Goal: Information Seeking & Learning: Learn about a topic

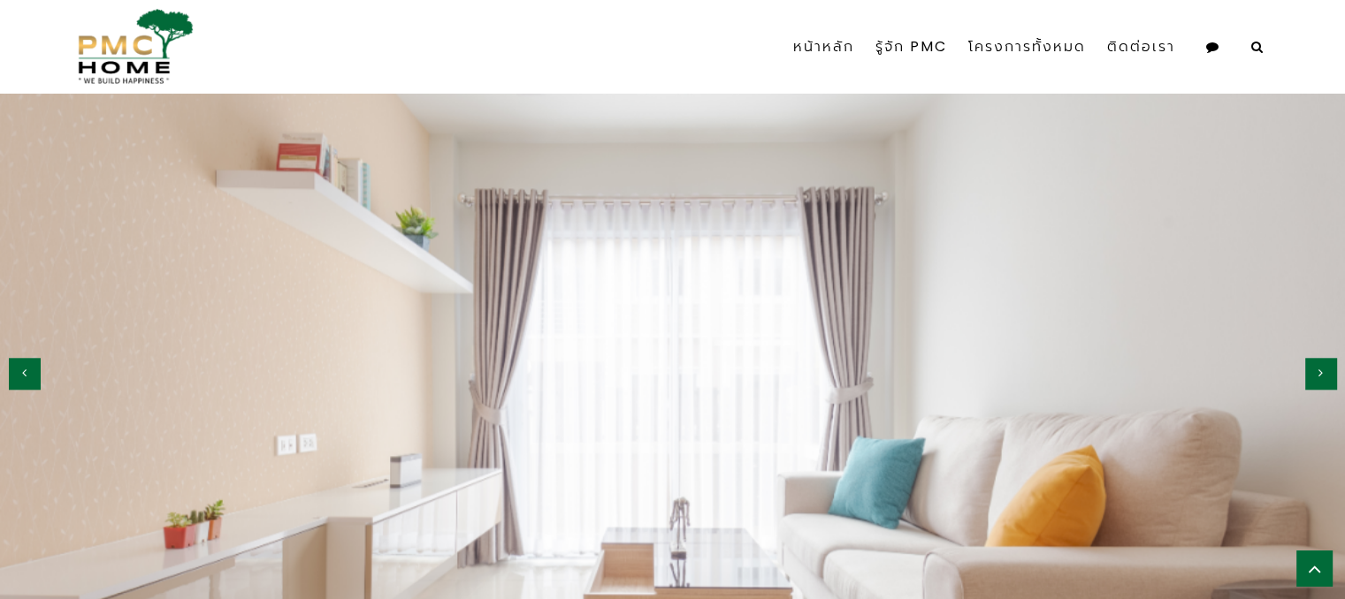
scroll to position [1859, 0]
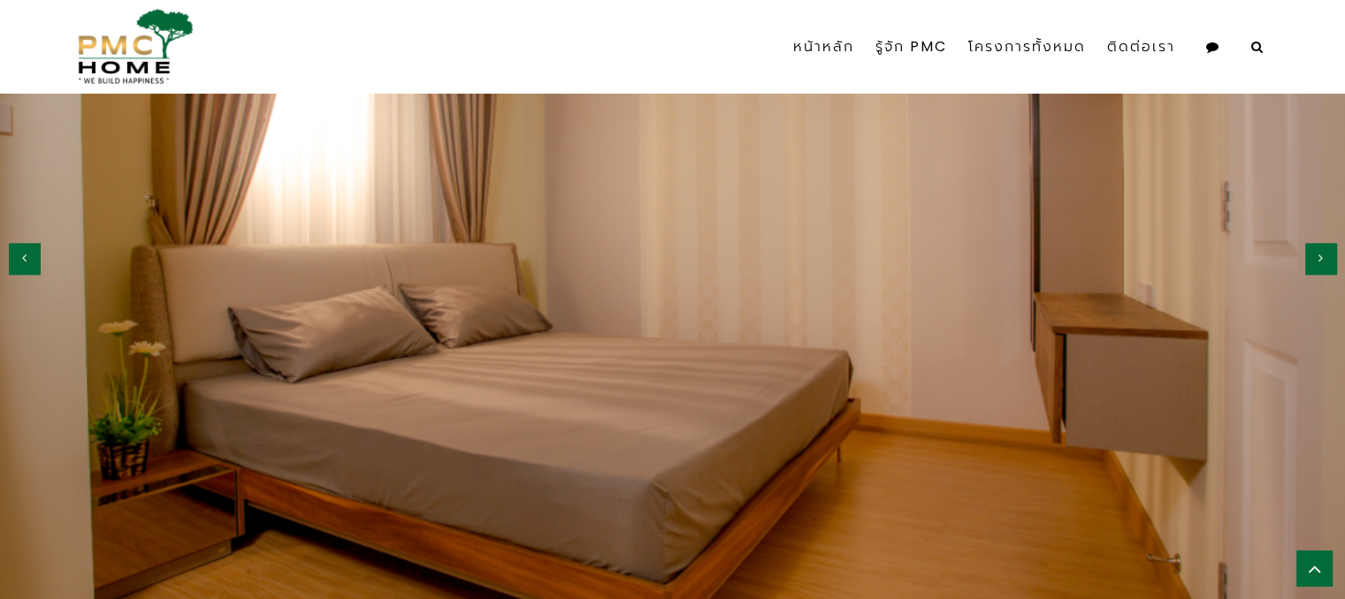
click at [1326, 255] on button "button" at bounding box center [1320, 258] width 31 height 31
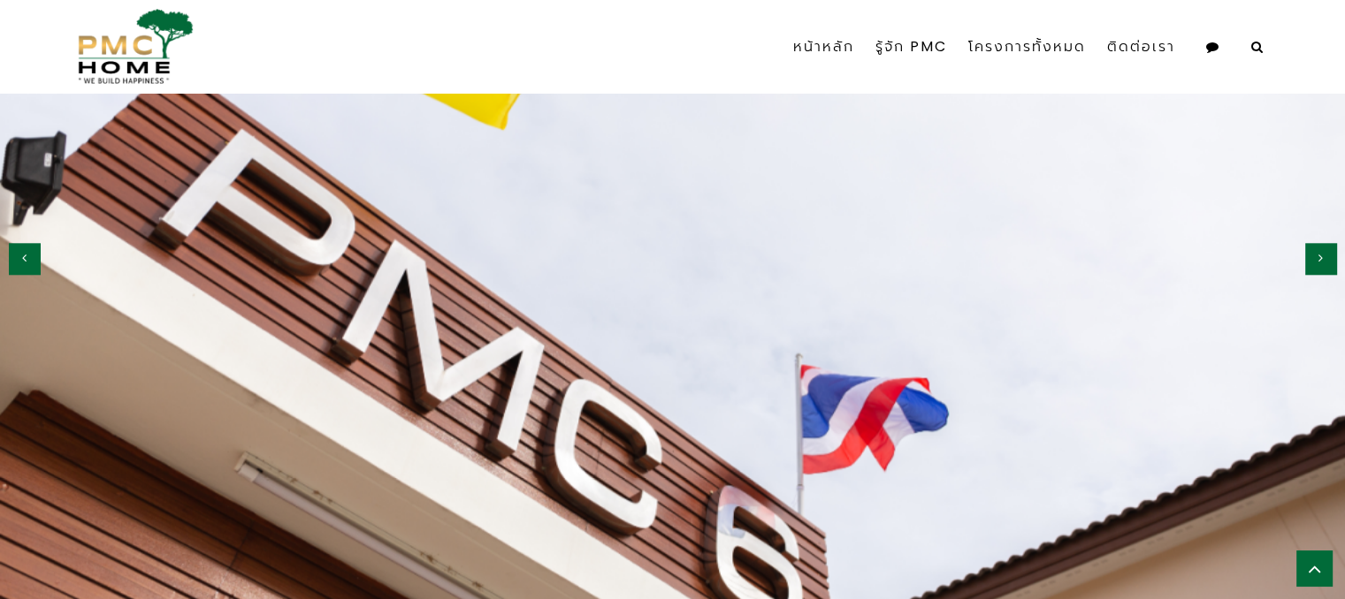
click at [1329, 255] on button "button" at bounding box center [1320, 258] width 31 height 31
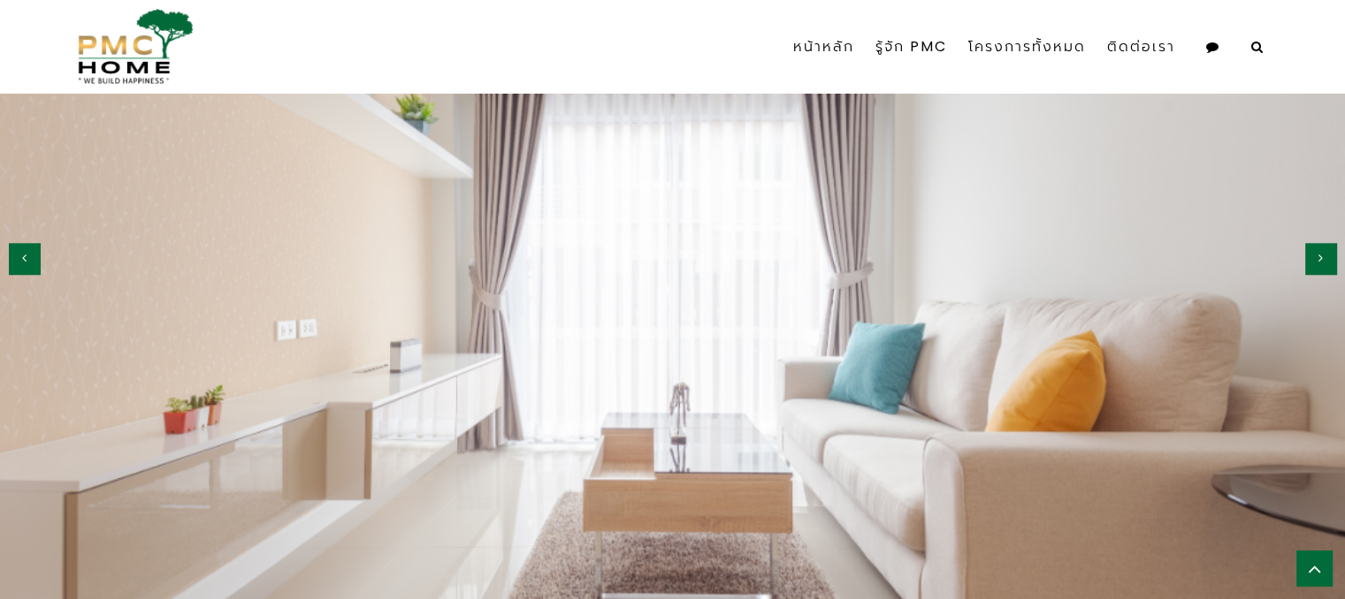
click at [1330, 256] on button "button" at bounding box center [1320, 258] width 31 height 31
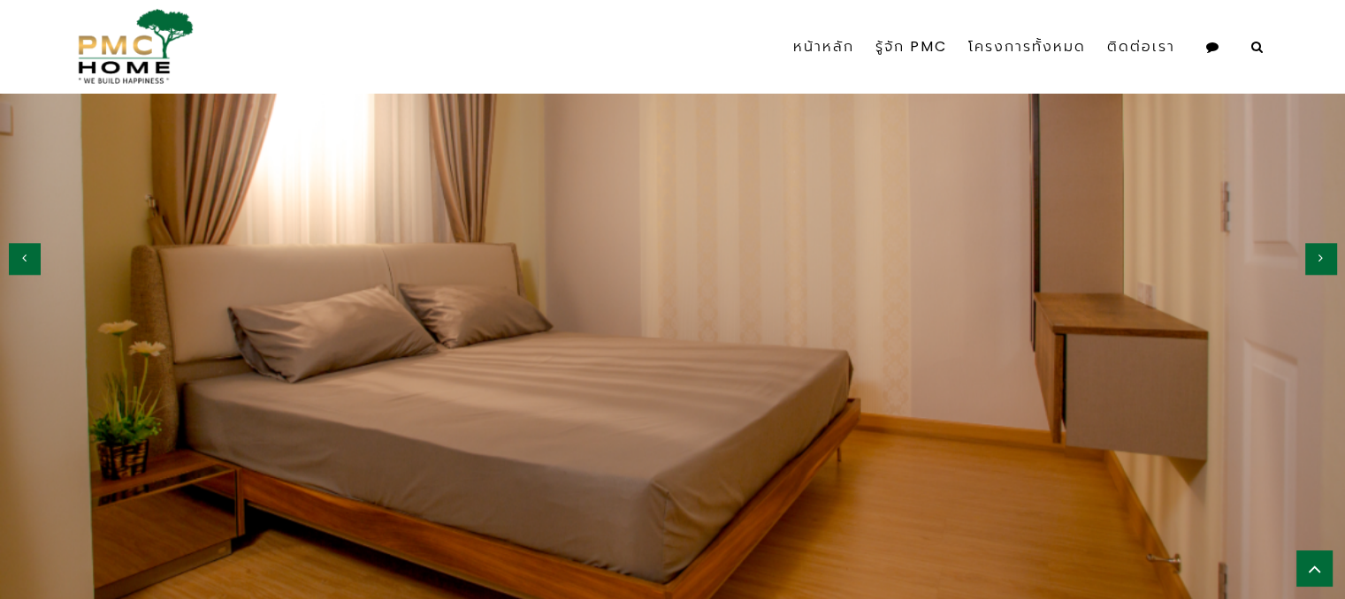
click at [1329, 258] on button "button" at bounding box center [1320, 258] width 31 height 31
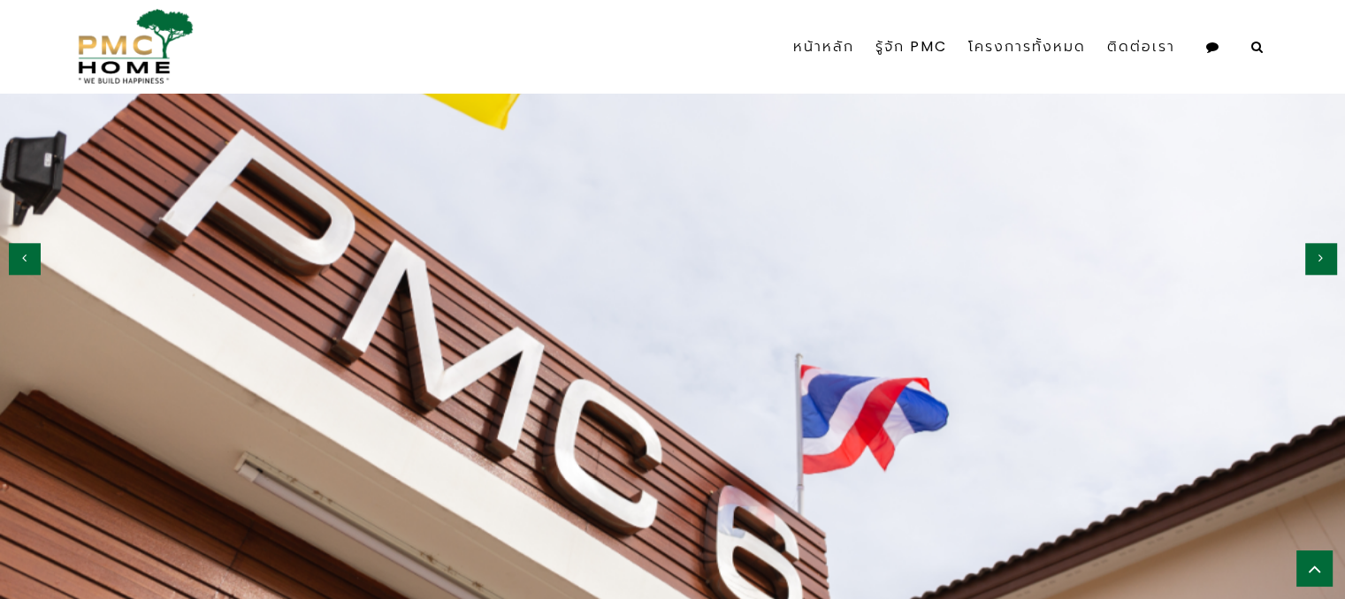
click at [1334, 260] on button "button" at bounding box center [1320, 258] width 31 height 31
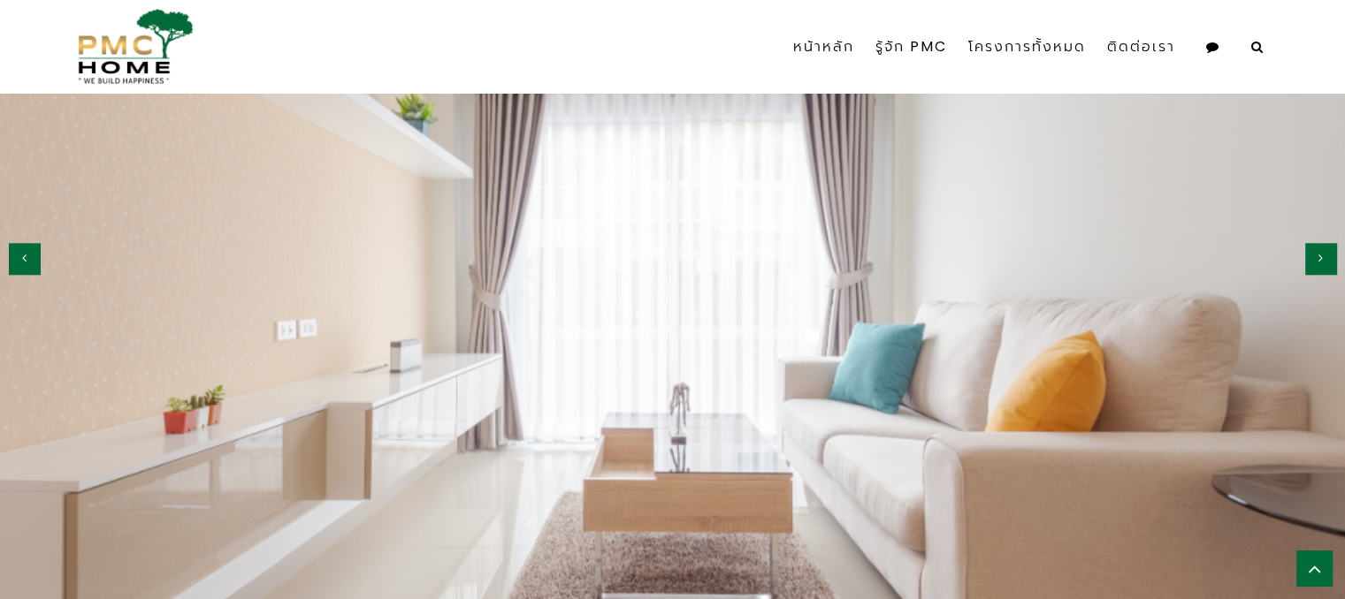
click at [1341, 270] on img at bounding box center [672, 253] width 1345 height 897
click at [1327, 256] on button "button" at bounding box center [1320, 258] width 31 height 31
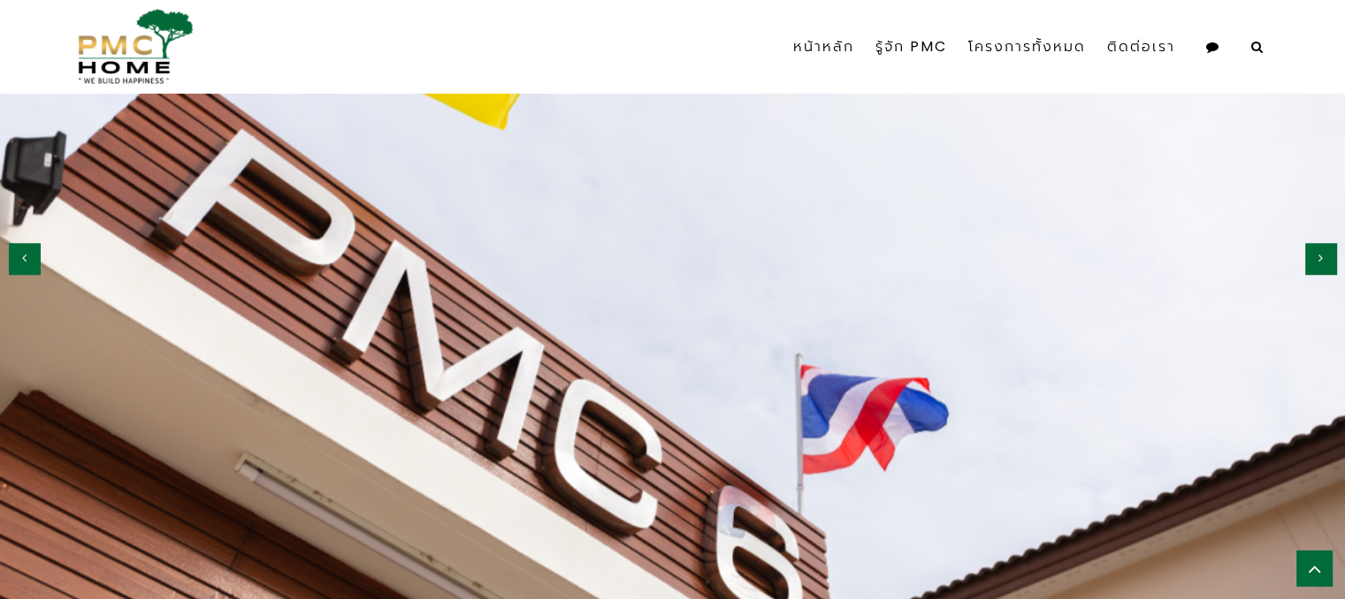
click at [1333, 257] on button "button" at bounding box center [1320, 258] width 31 height 31
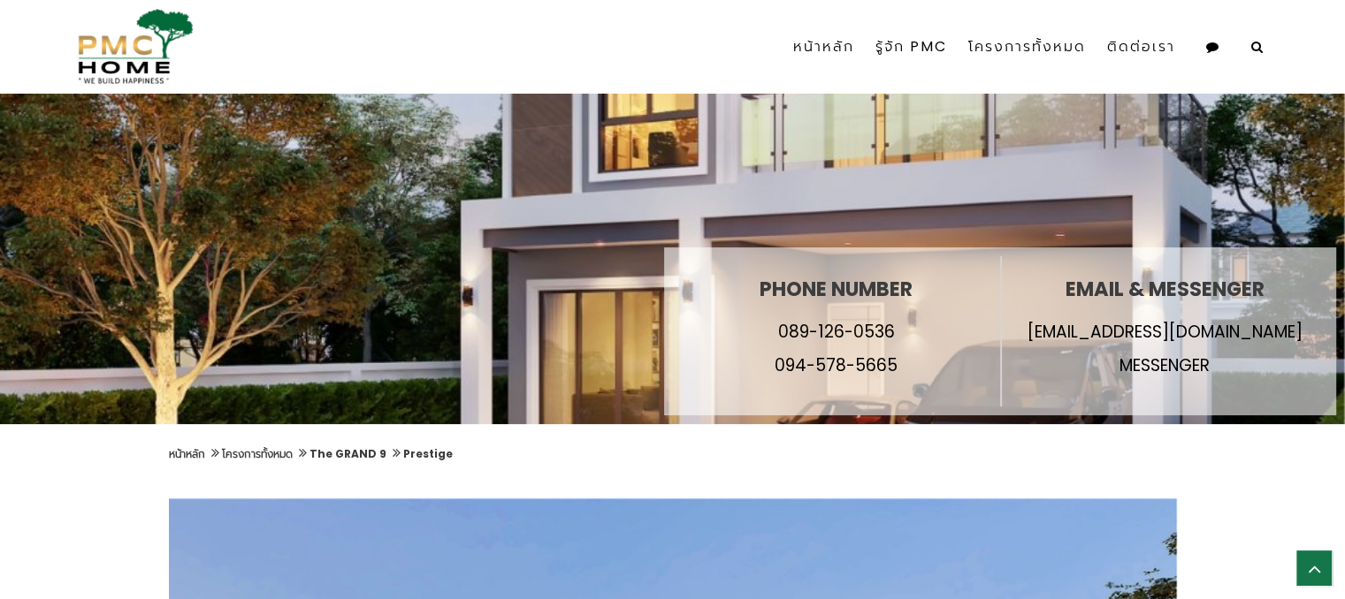
scroll to position [0, 0]
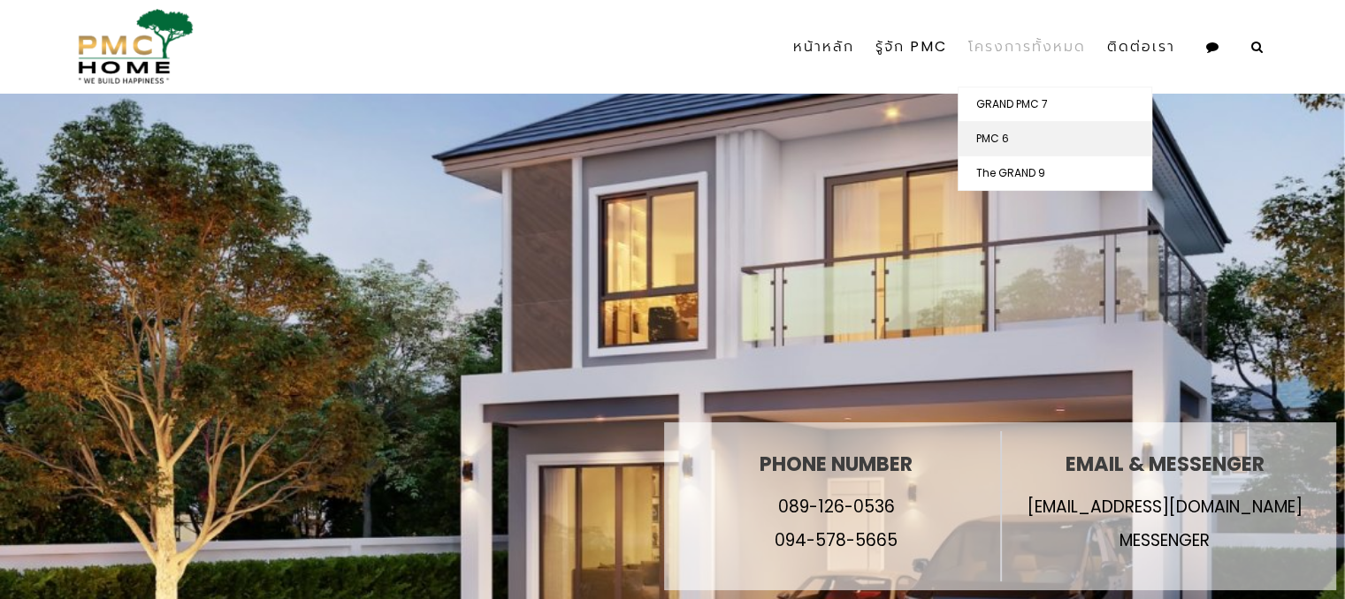
click at [1011, 133] on link "PMC 6" at bounding box center [1054, 139] width 193 height 34
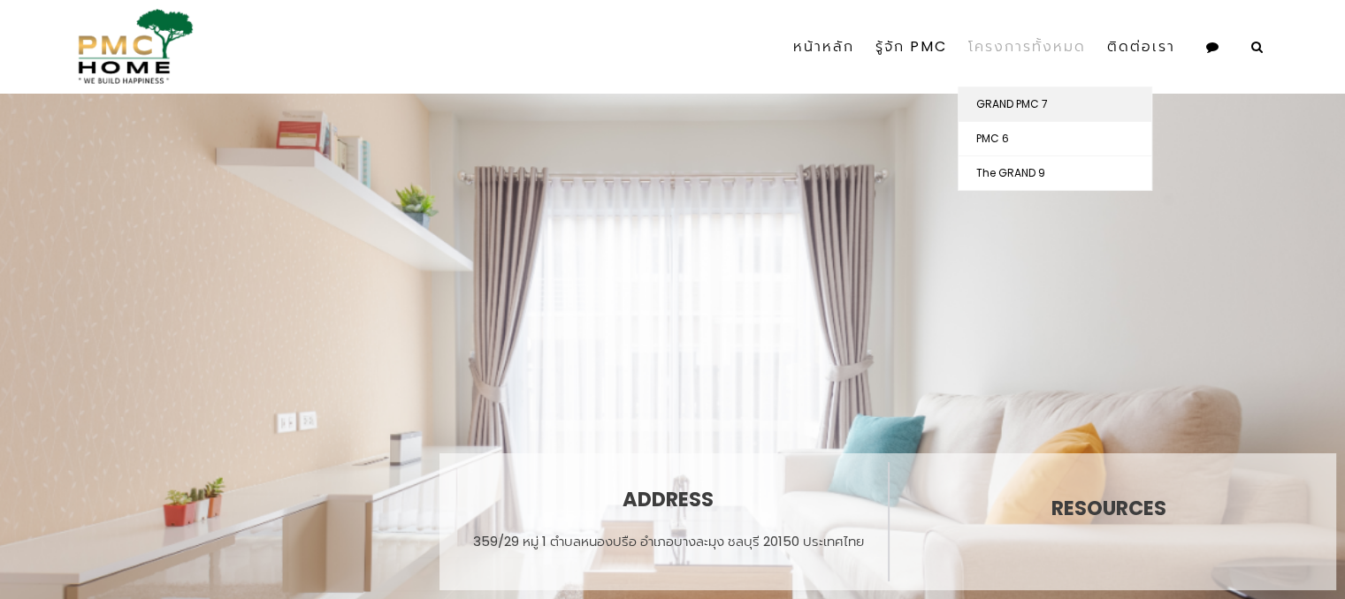
click at [1016, 106] on link "GRAND PMC 7" at bounding box center [1054, 105] width 193 height 34
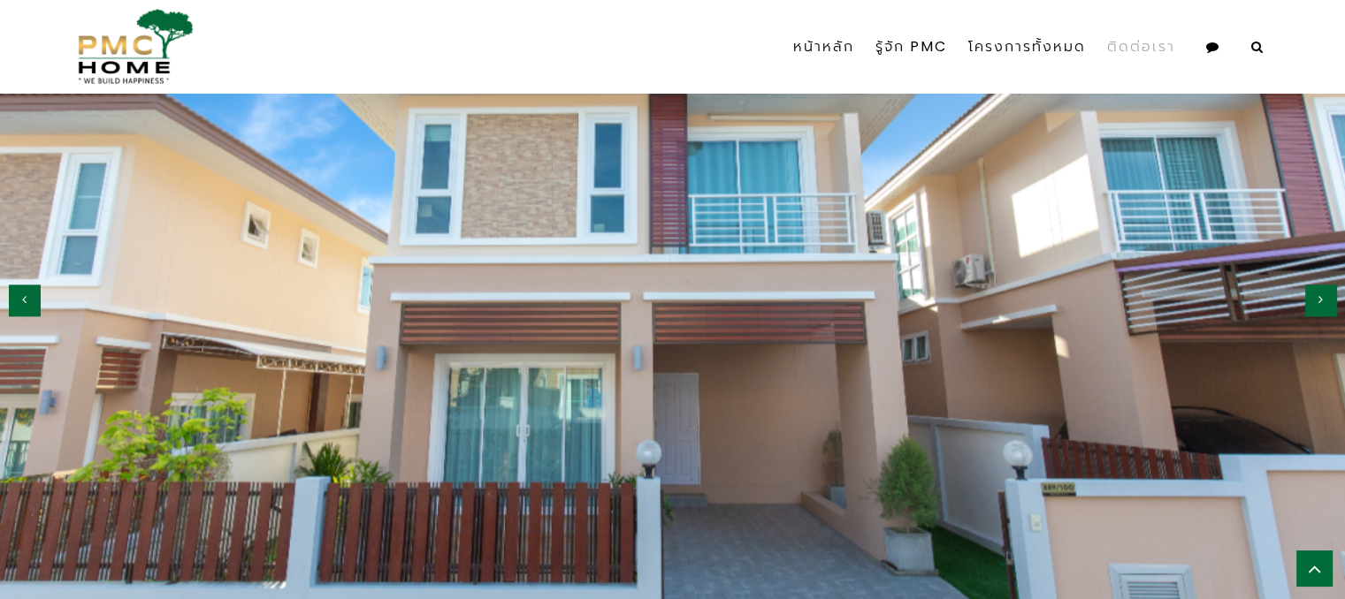
scroll to position [2083, 0]
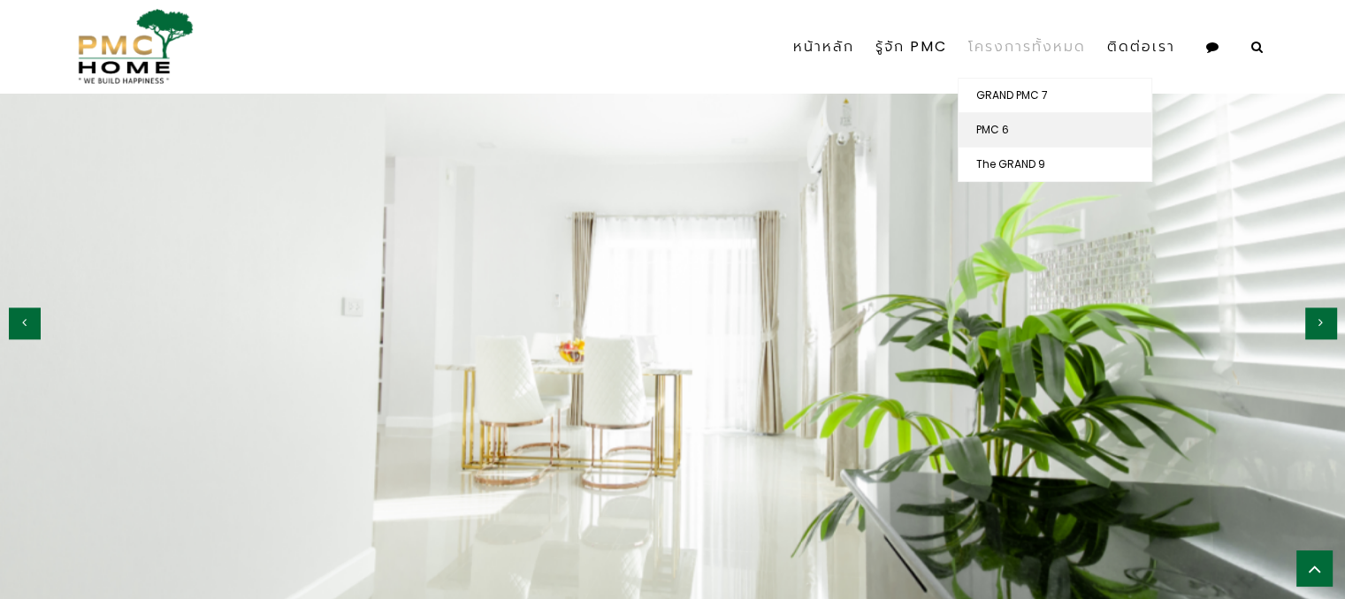
click at [1015, 128] on link "PMC 6" at bounding box center [1054, 130] width 193 height 34
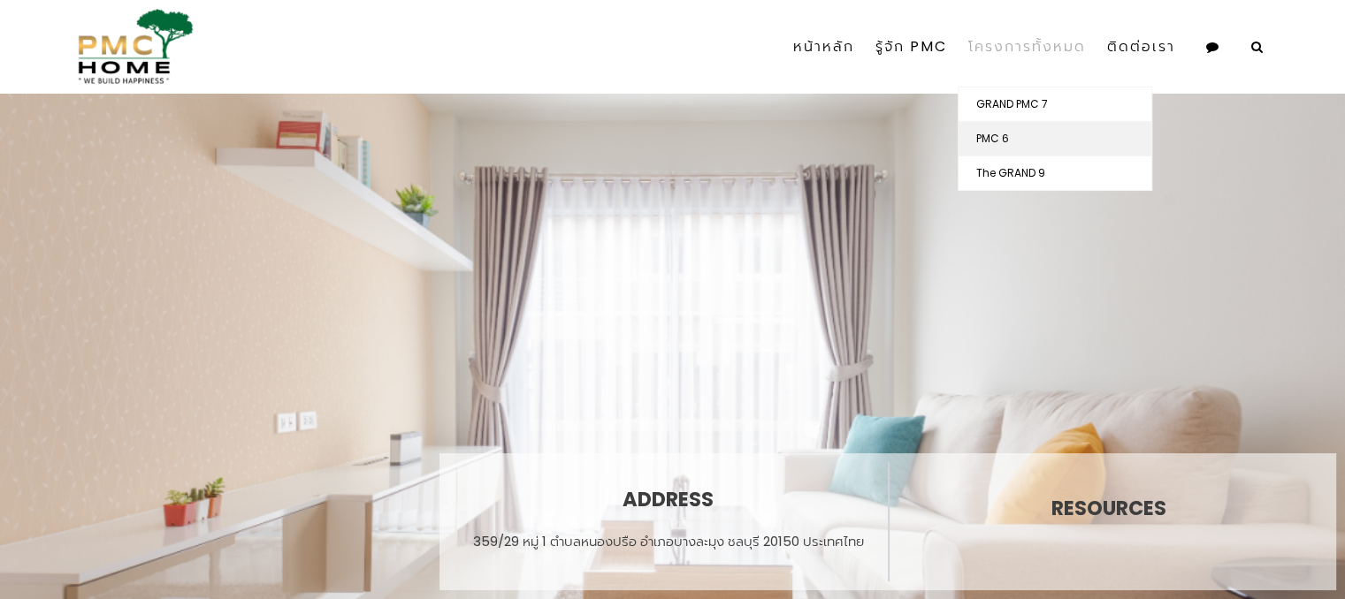
click at [1017, 127] on link "PMC 6" at bounding box center [1054, 139] width 193 height 34
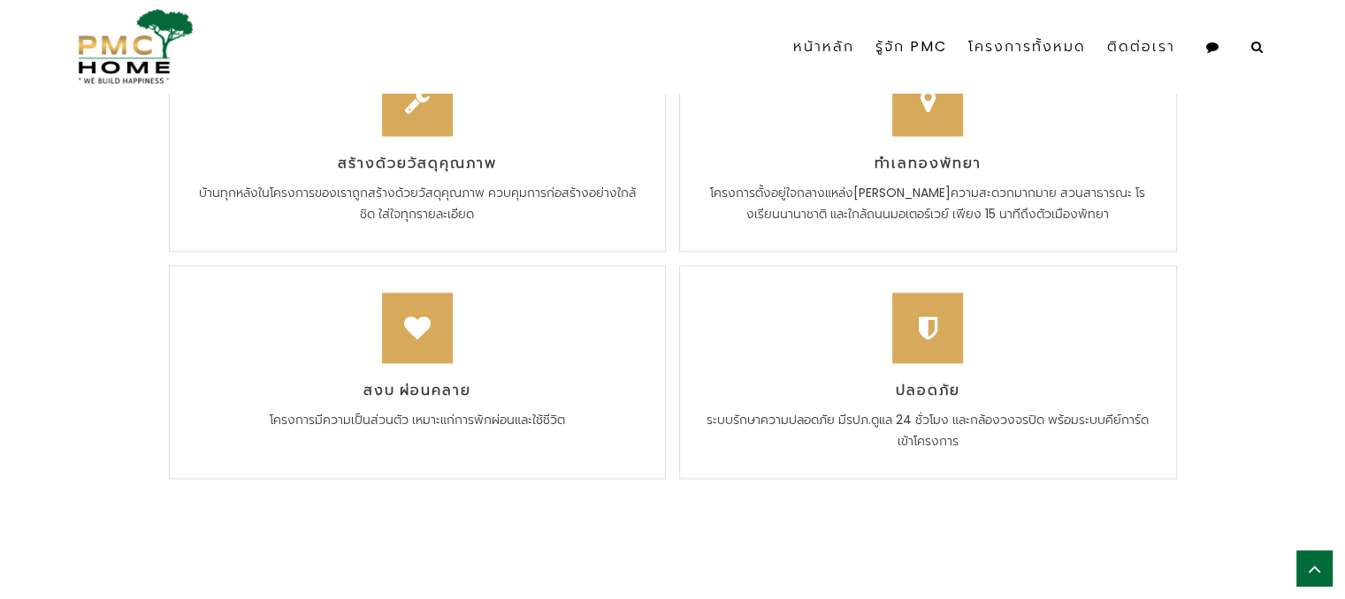
scroll to position [3701, 0]
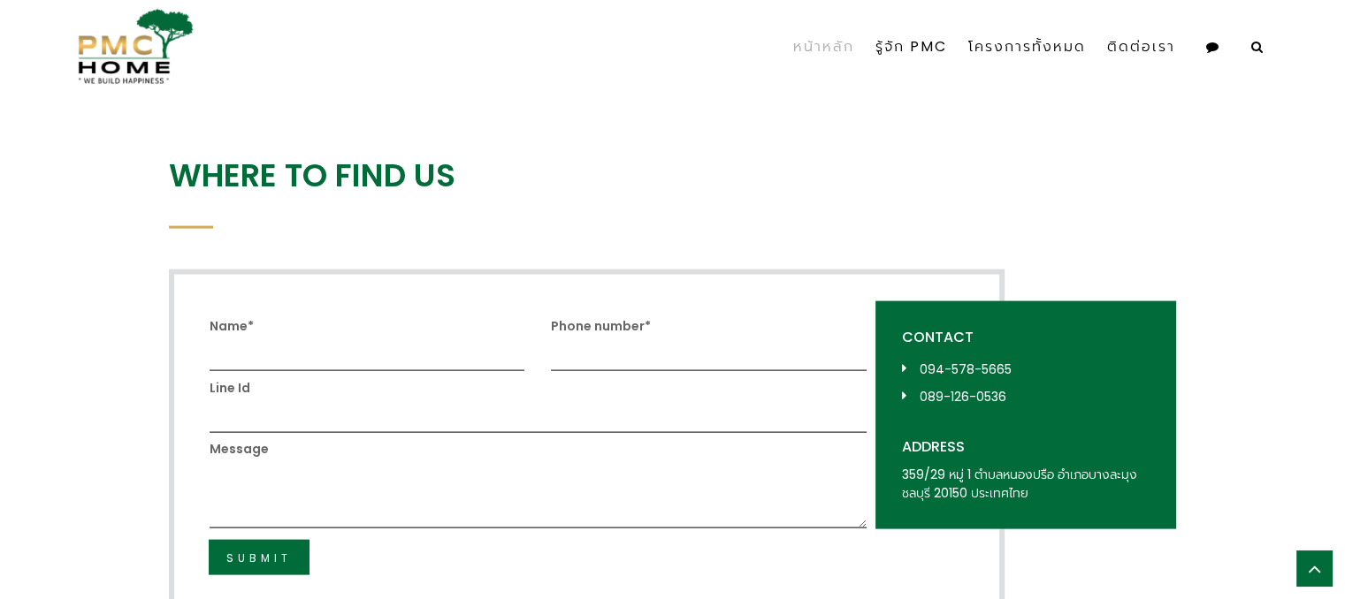
click at [831, 34] on link "หน้าหลัก" at bounding box center [823, 47] width 82 height 62
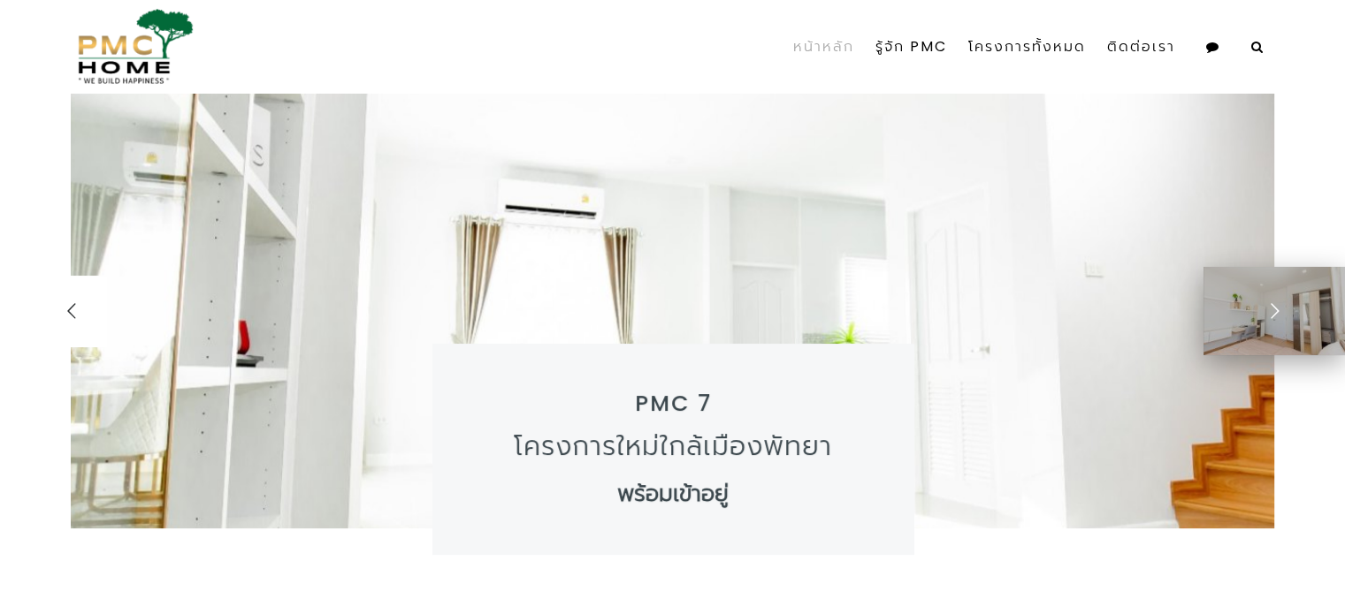
click at [1280, 286] on div at bounding box center [1273, 311] width 71 height 71
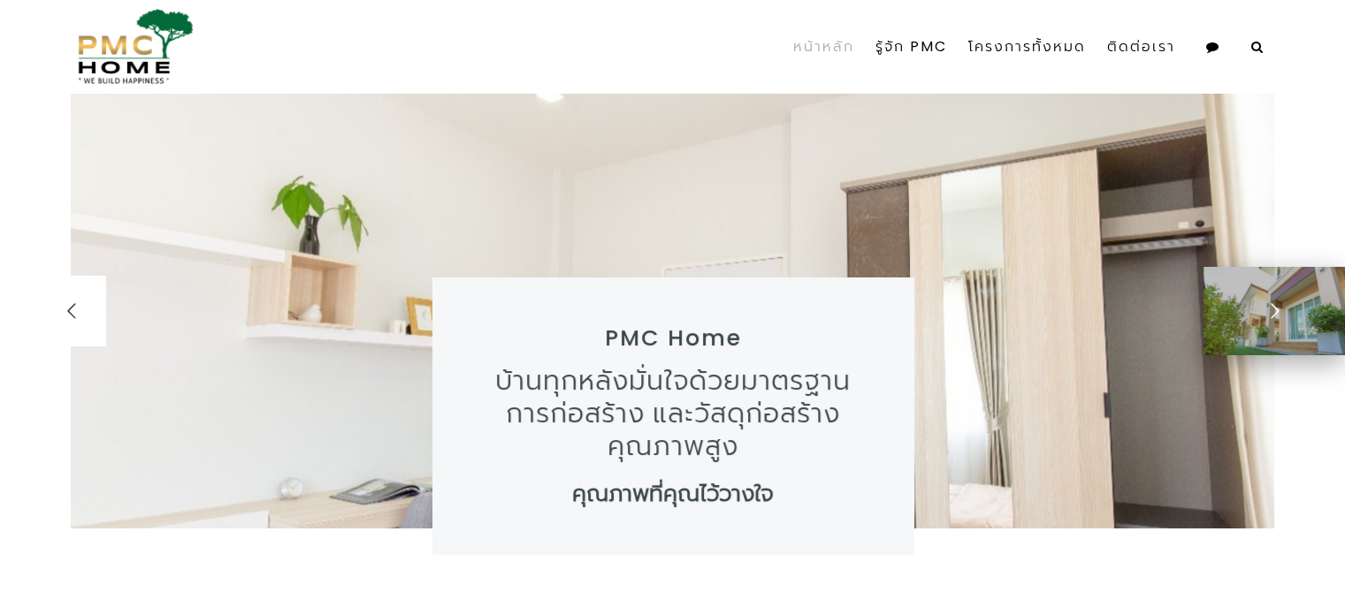
click at [1284, 278] on div at bounding box center [1273, 311] width 71 height 71
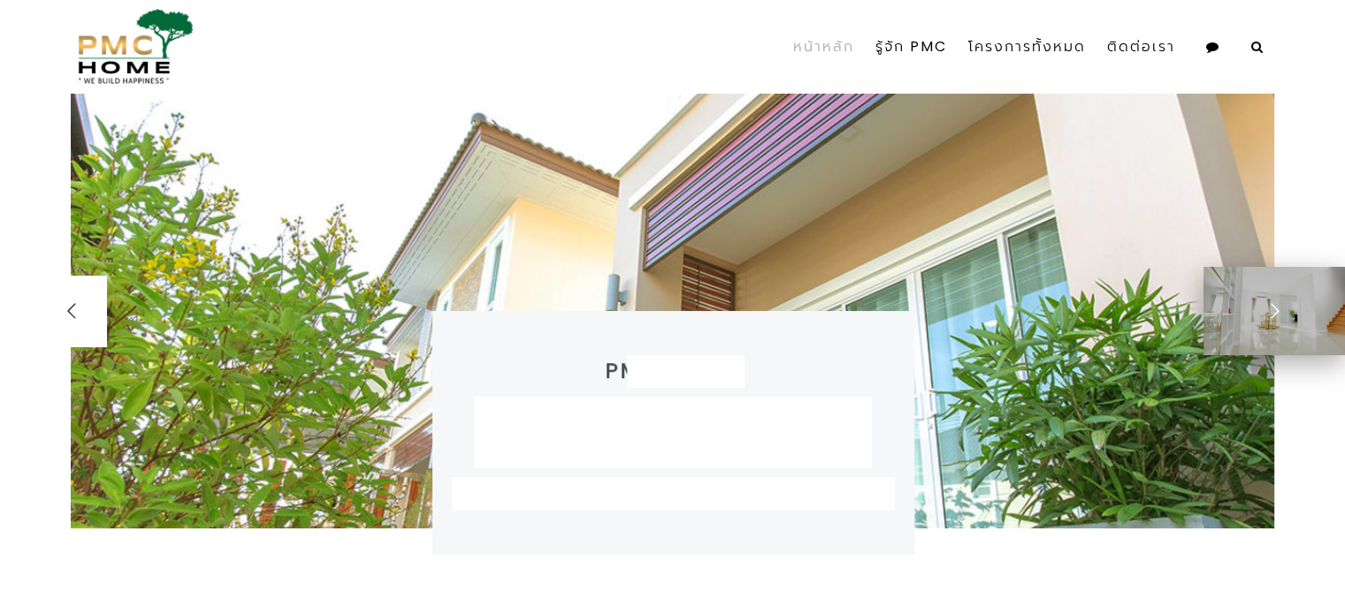
click at [1284, 280] on div at bounding box center [1273, 311] width 71 height 71
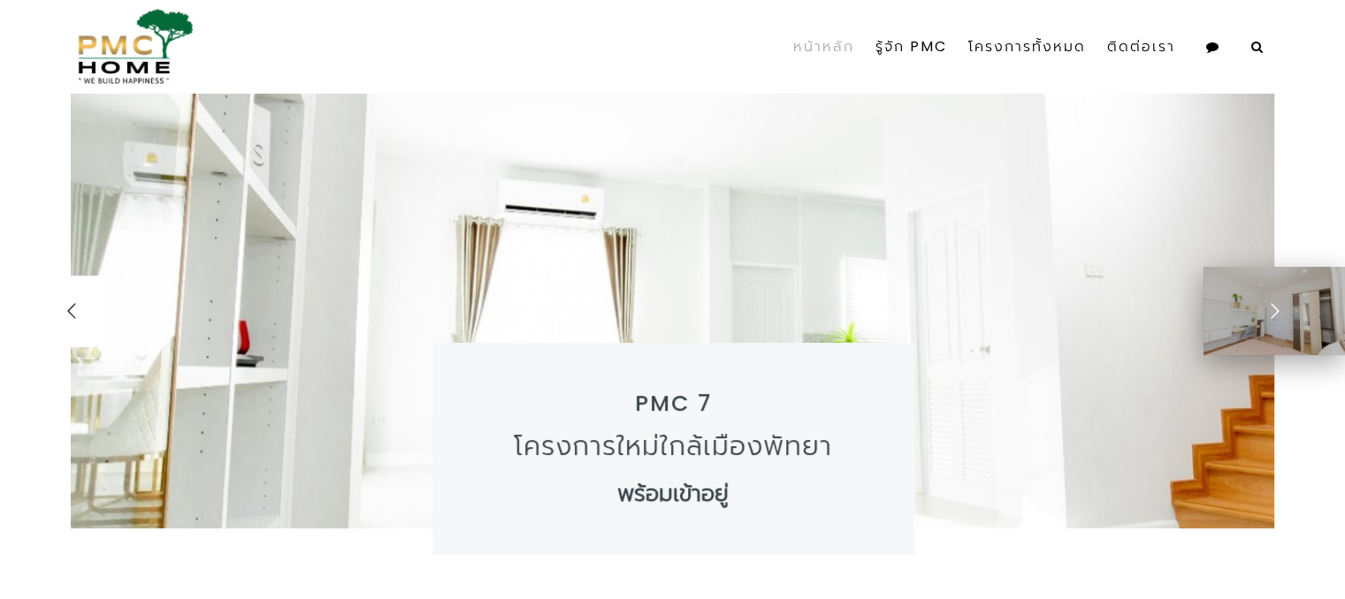
click at [1285, 281] on div at bounding box center [1273, 311] width 71 height 71
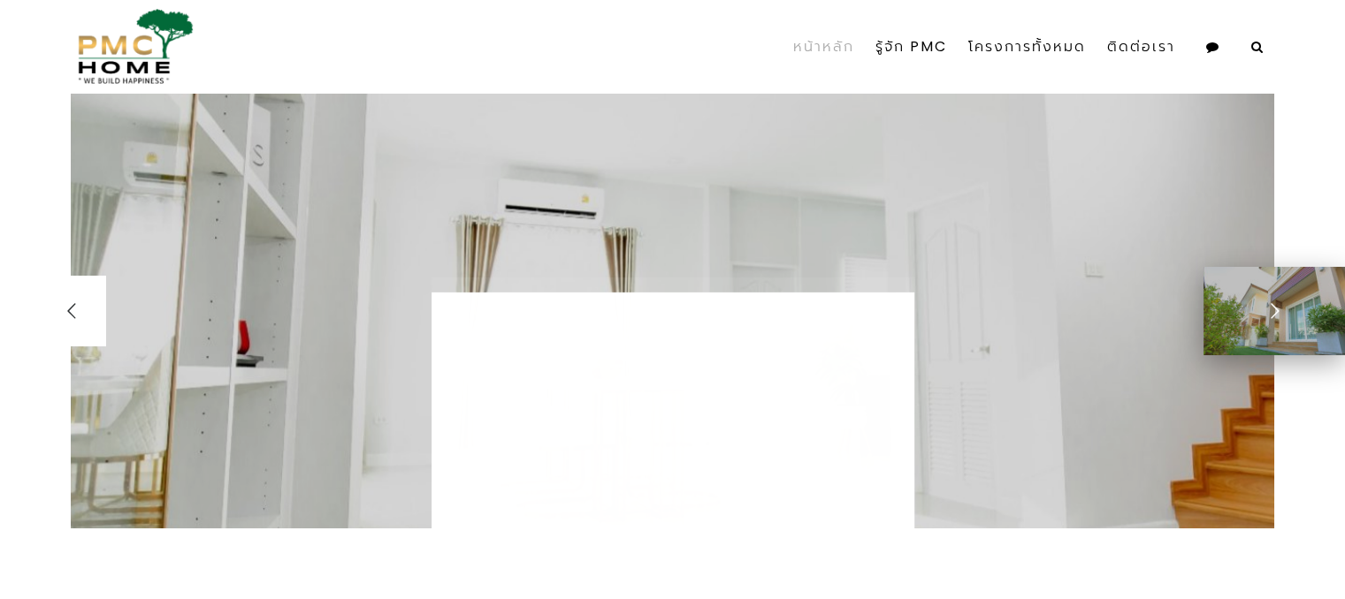
click at [1291, 285] on div at bounding box center [1273, 311] width 71 height 71
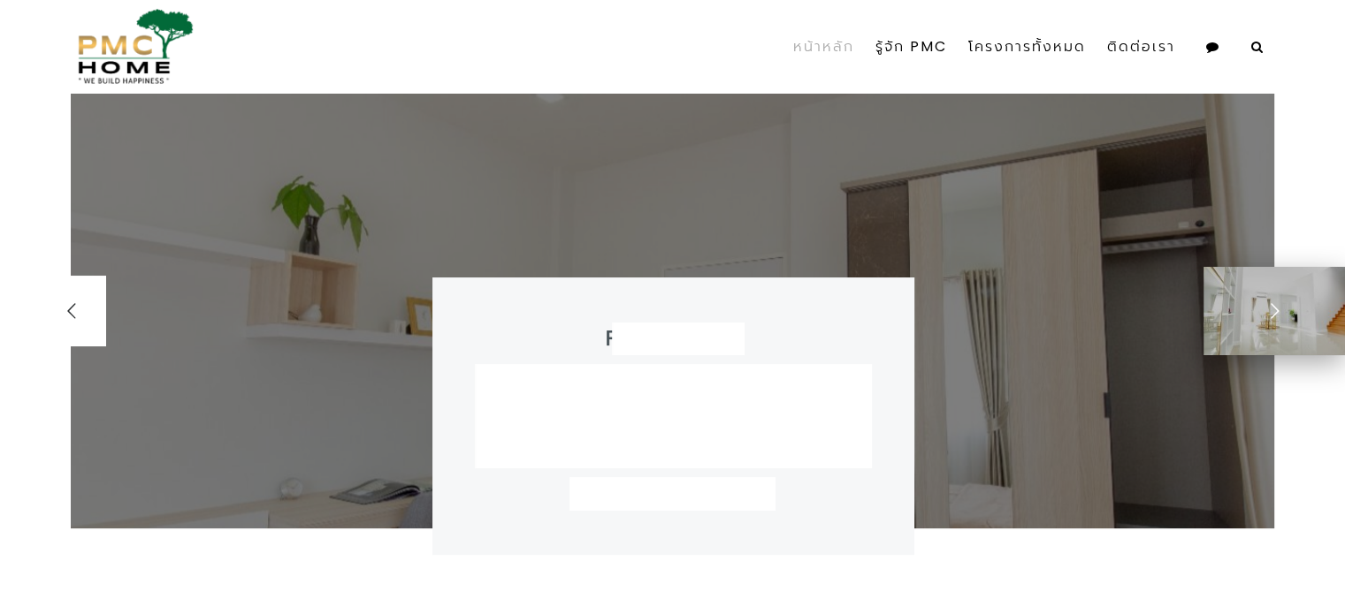
click at [1305, 302] on div at bounding box center [1273, 311] width 71 height 71
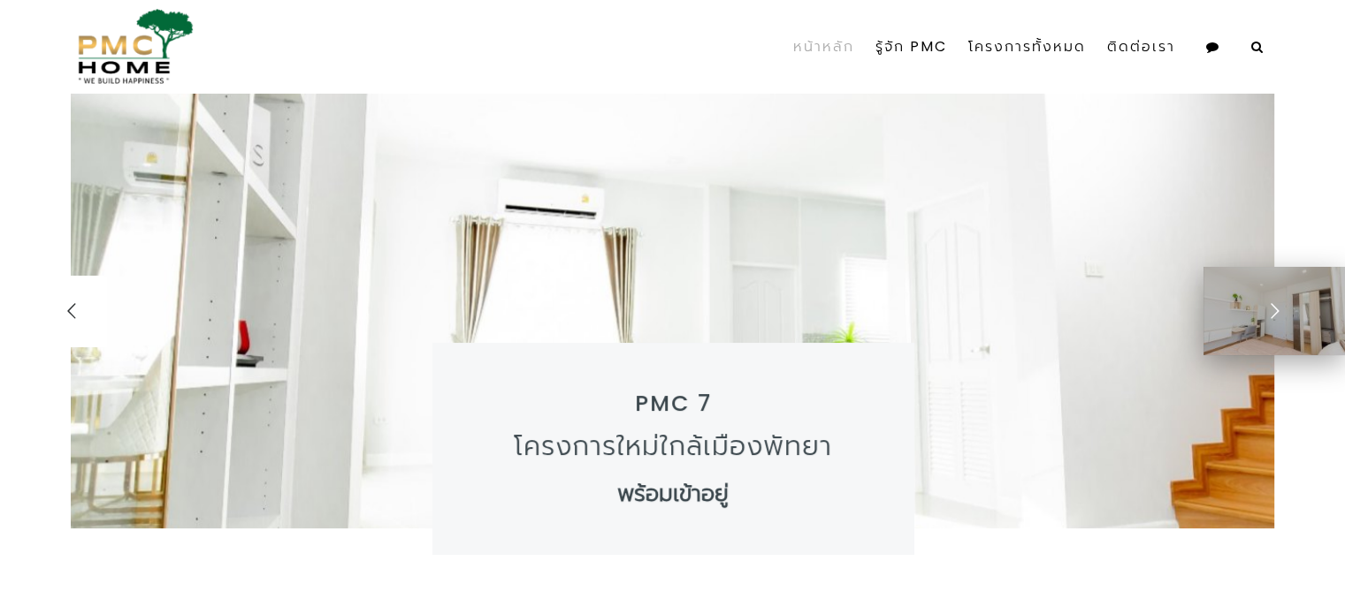
click at [1301, 301] on div at bounding box center [1273, 311] width 71 height 71
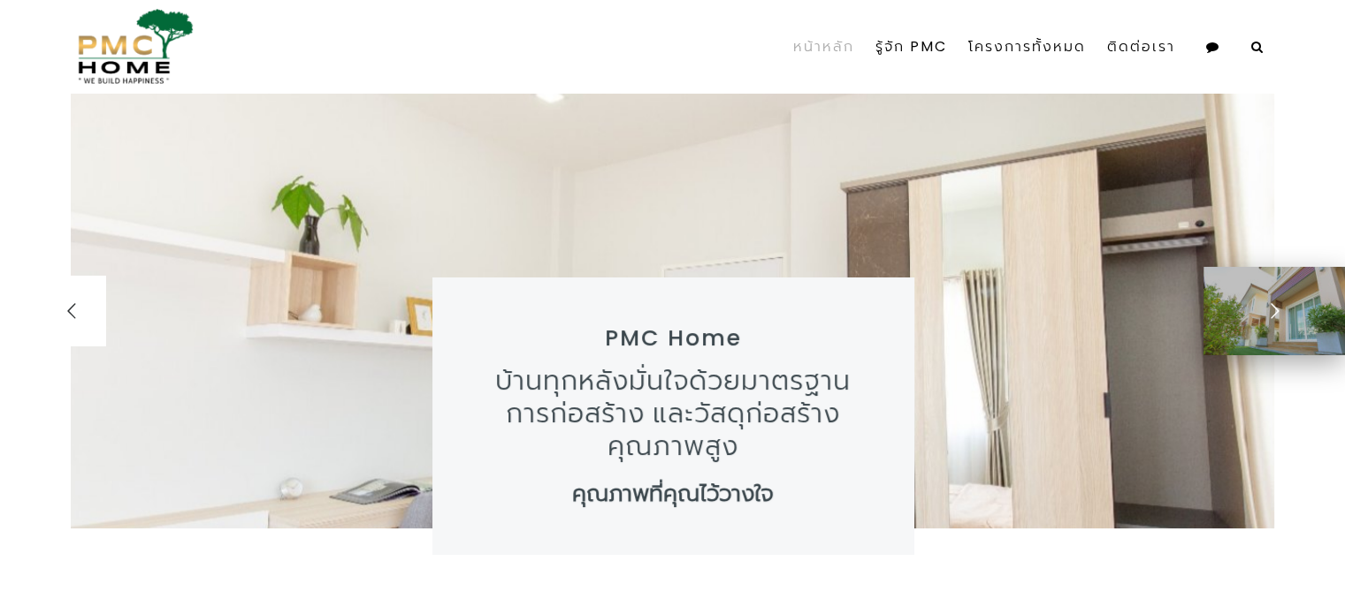
click at [1304, 307] on div at bounding box center [1273, 311] width 71 height 71
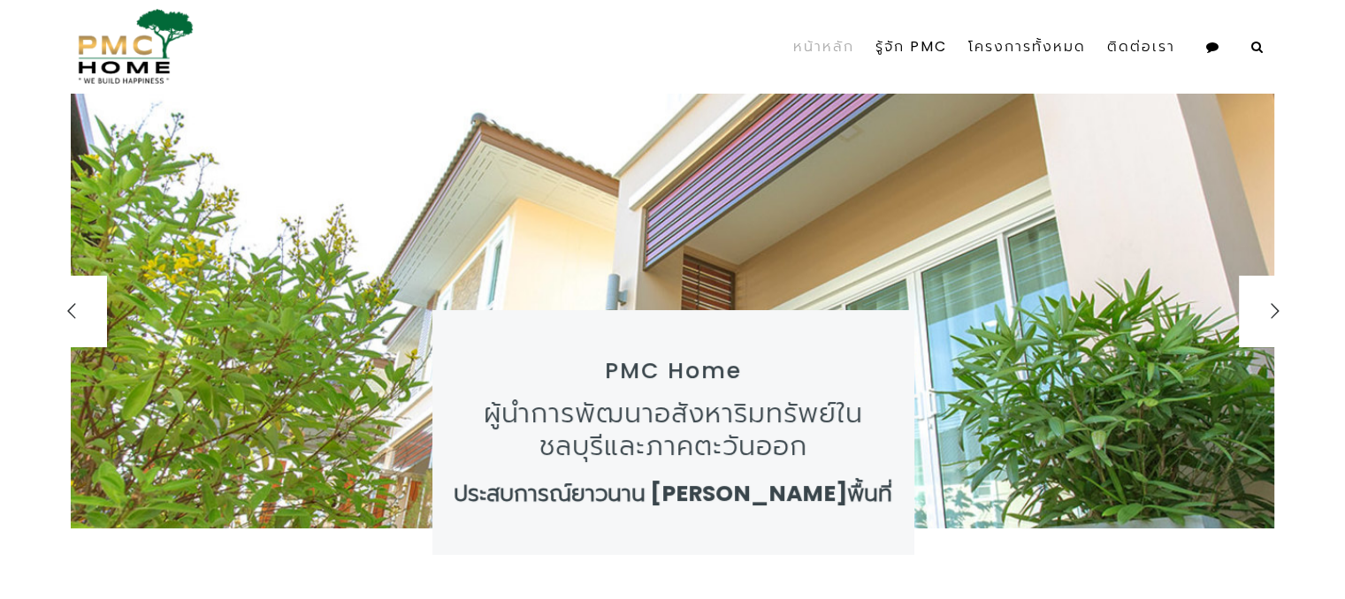
click at [1151, 246] on div at bounding box center [672, 346] width 1345 height 507
click at [859, 399] on ul "PMC 7 โครงการใหม่ใกล้เมืองพัทยา พร้อมเข้าอยู่ PMC Home บ้านทุกหลังมั่นใจด้วยมาต…" at bounding box center [672, 346] width 1345 height 507
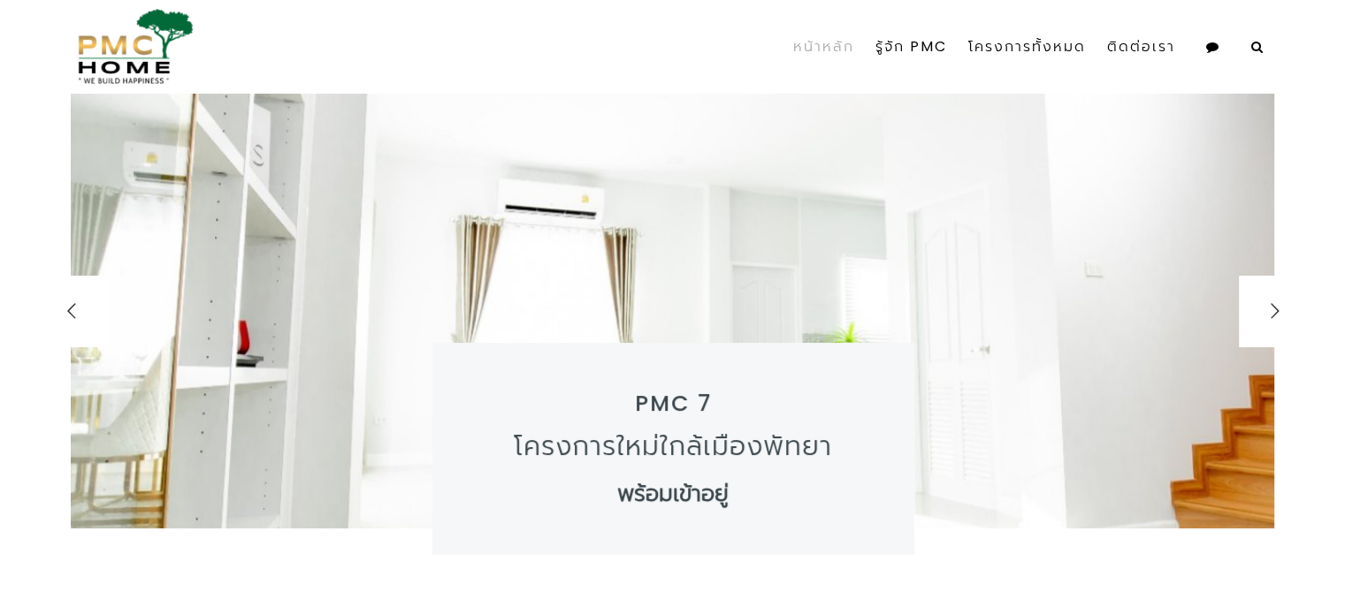
click at [746, 478] on div "PMC 7 โครงการใหม่ใกล้เมืองพัทยา พร้อมเข้าอยู่" at bounding box center [672, 449] width 483 height 212
drag, startPoint x: 746, startPoint y: 478, endPoint x: 1124, endPoint y: 273, distance: 430.3
click at [1124, 273] on div at bounding box center [672, 346] width 1345 height 507
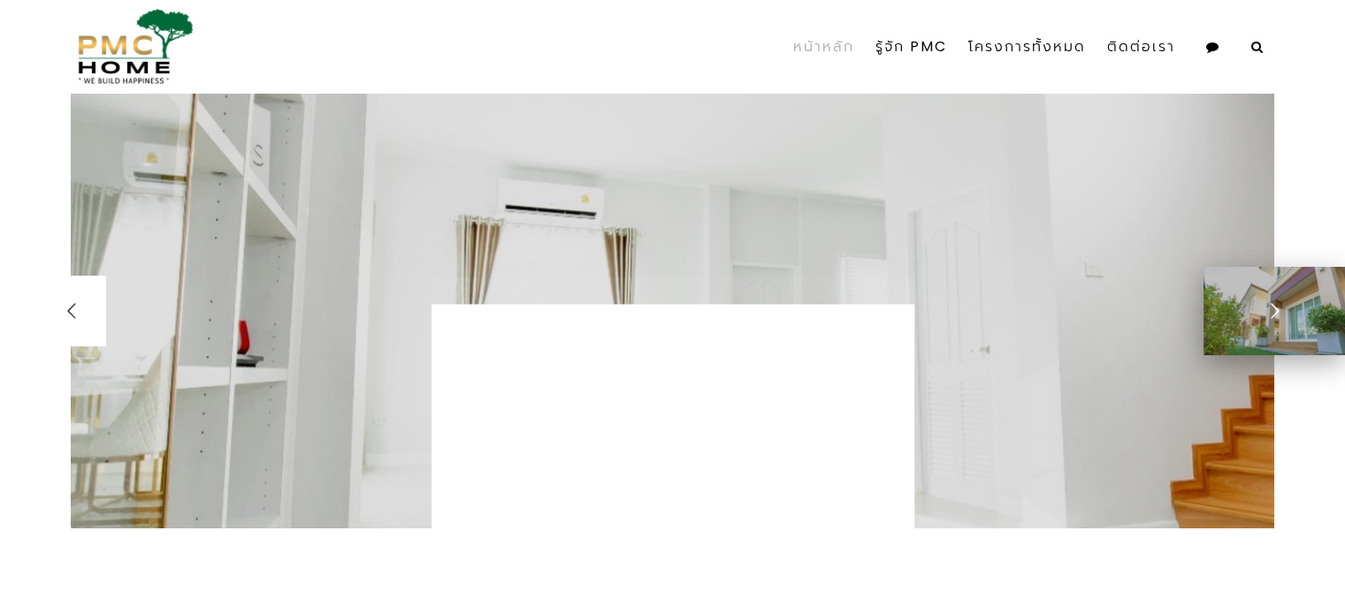
click at [1271, 330] on div at bounding box center [1273, 311] width 71 height 71
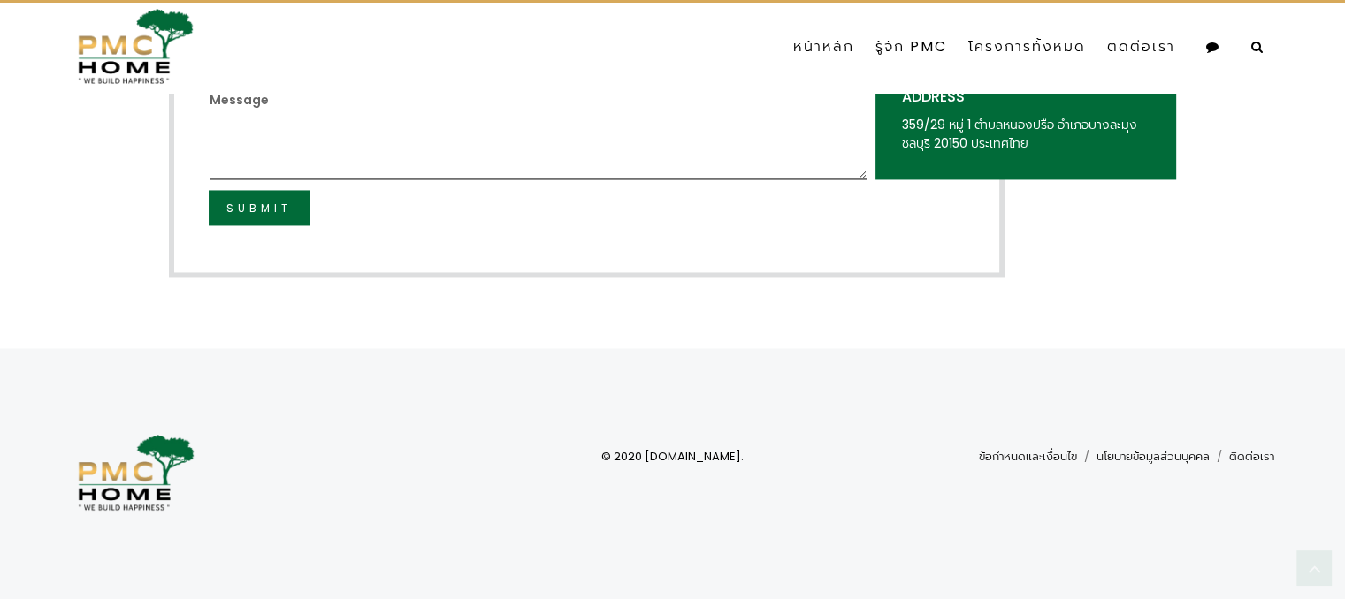
scroll to position [4050, 0]
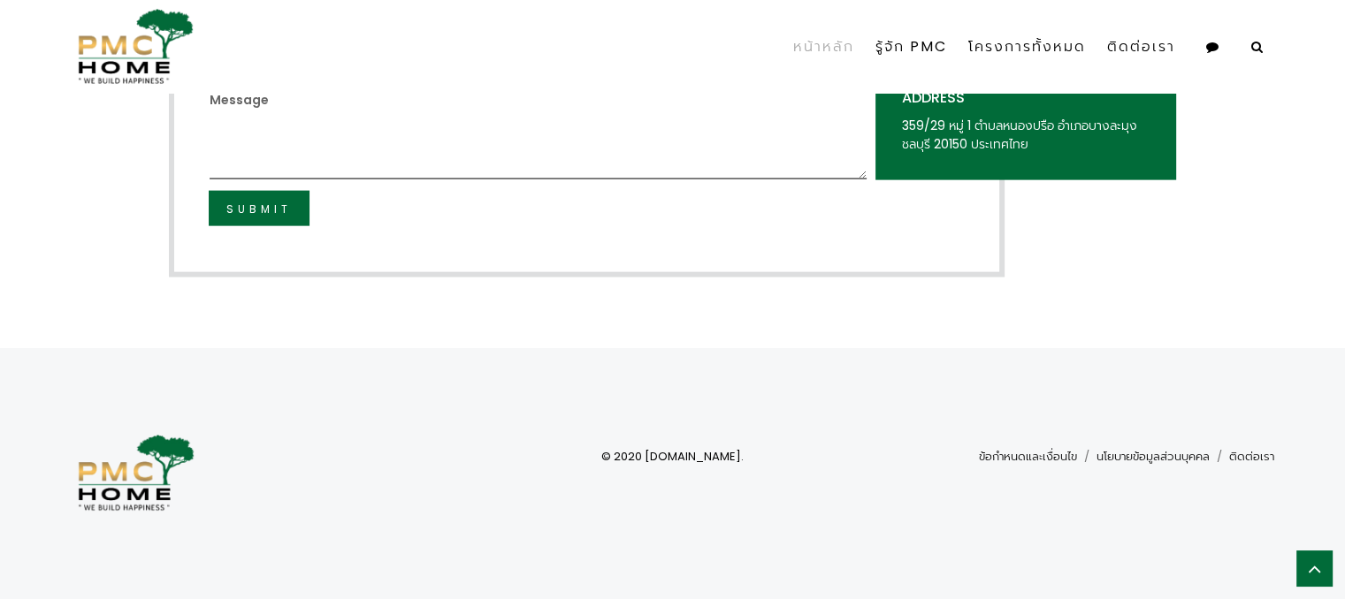
click at [824, 51] on link "หน้าหลัก" at bounding box center [823, 47] width 82 height 62
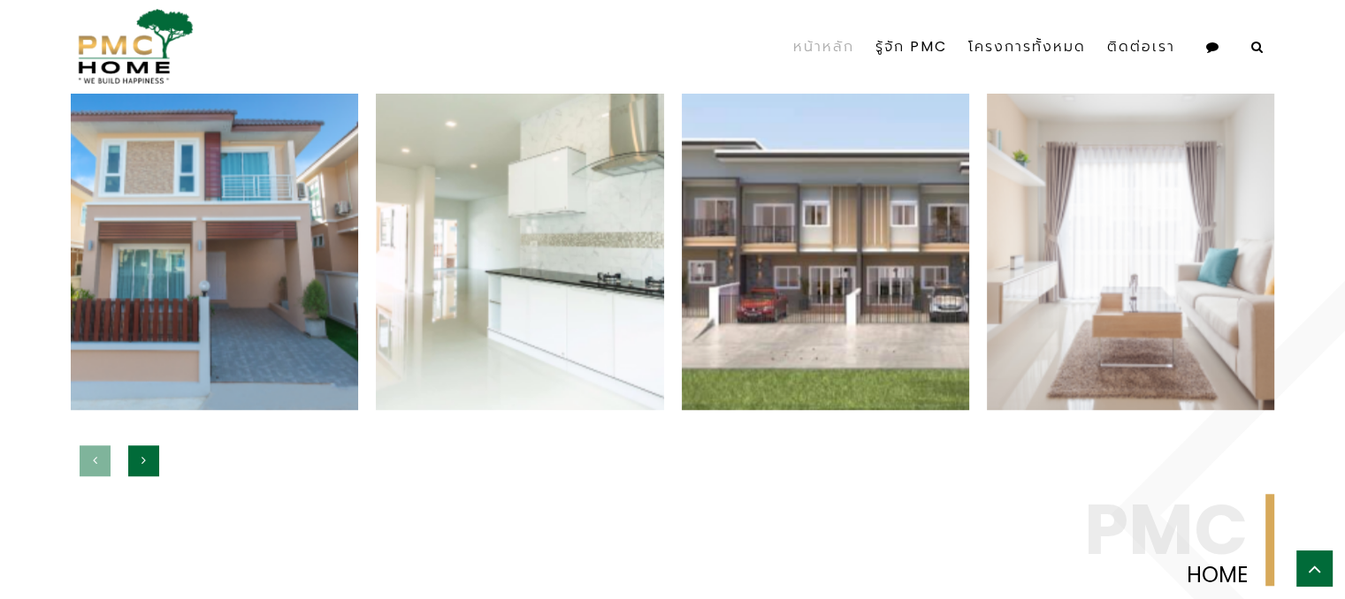
scroll to position [1352, 0]
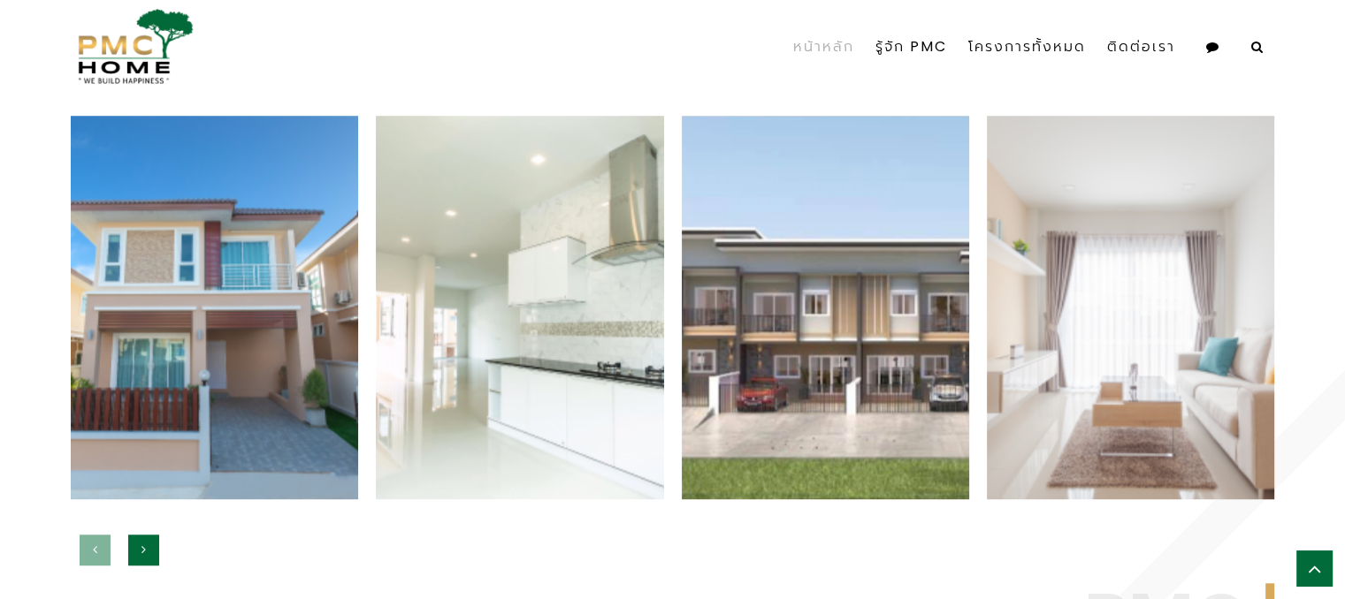
click at [147, 553] on button "button" at bounding box center [143, 550] width 31 height 31
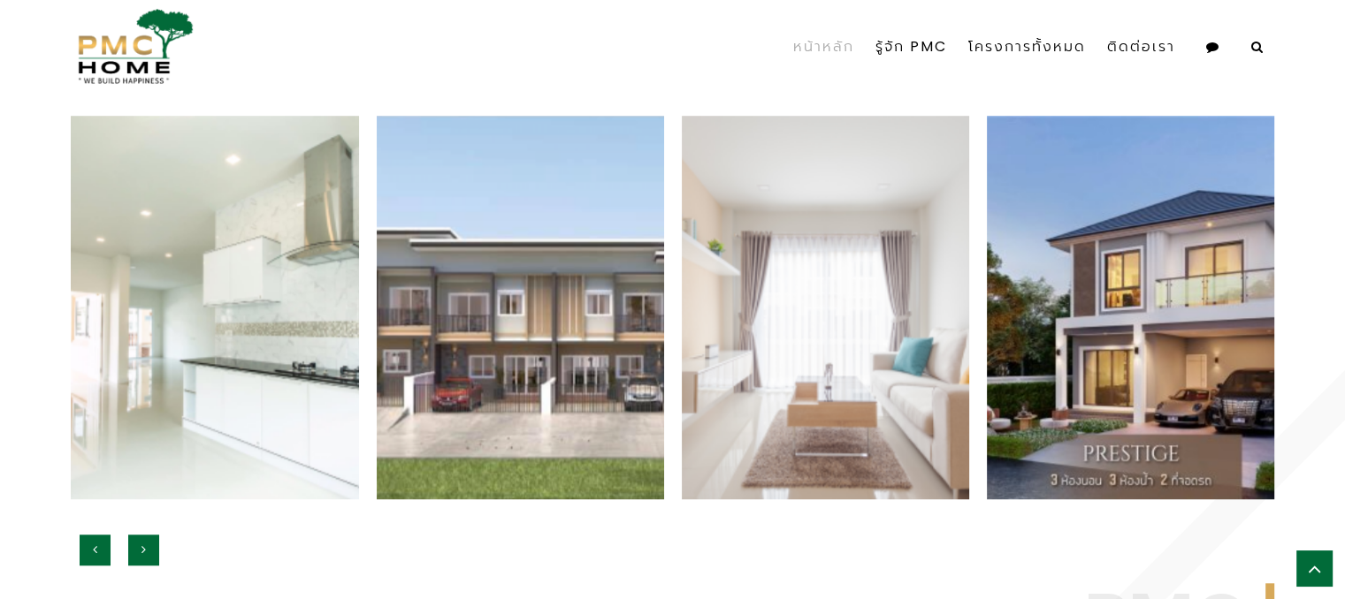
click at [143, 548] on icon "button" at bounding box center [143, 550] width 4 height 12
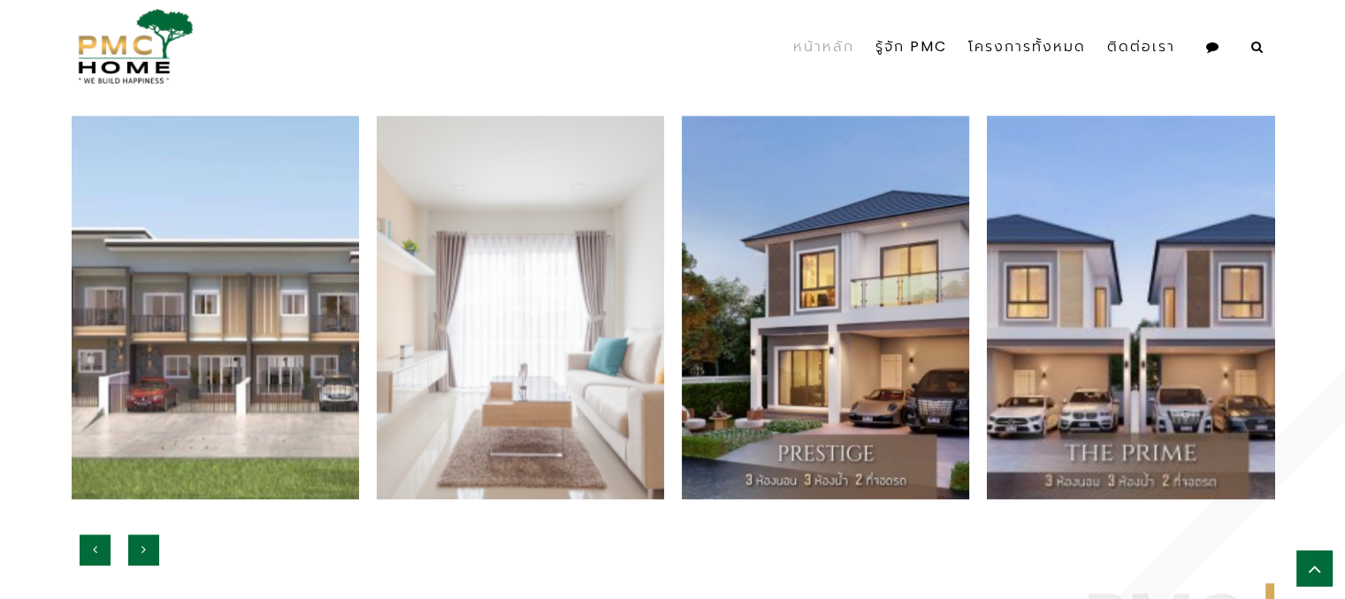
click at [149, 549] on button "button" at bounding box center [143, 550] width 31 height 31
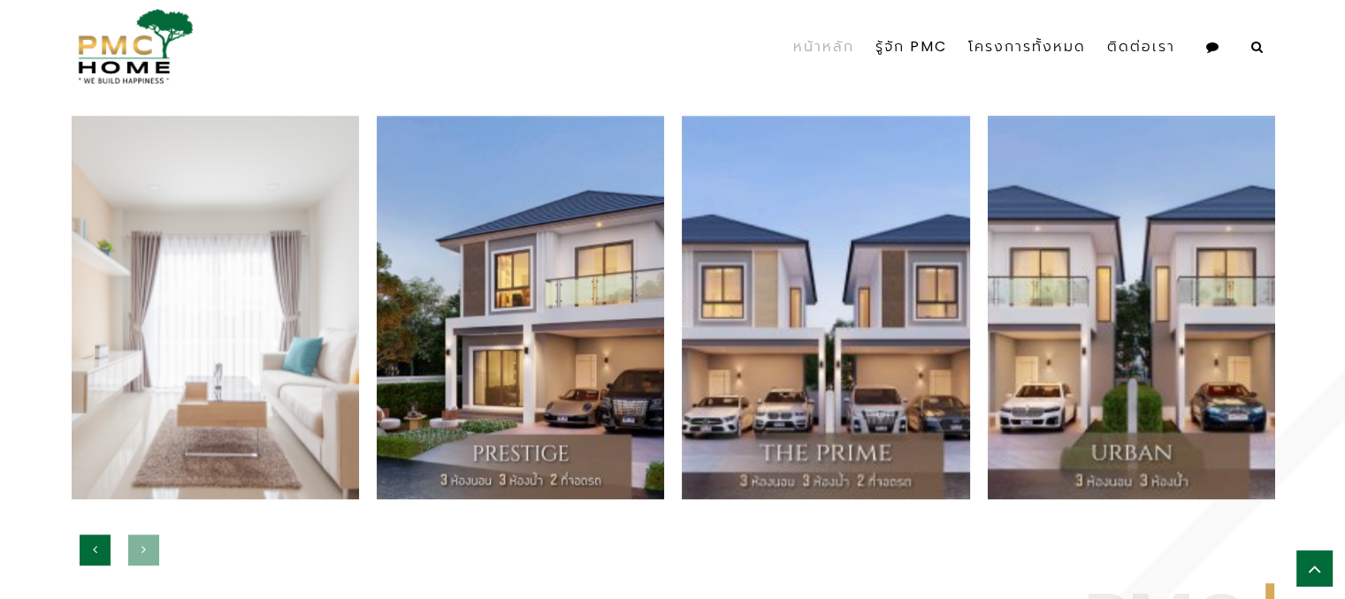
click at [154, 547] on button "button" at bounding box center [143, 550] width 31 height 31
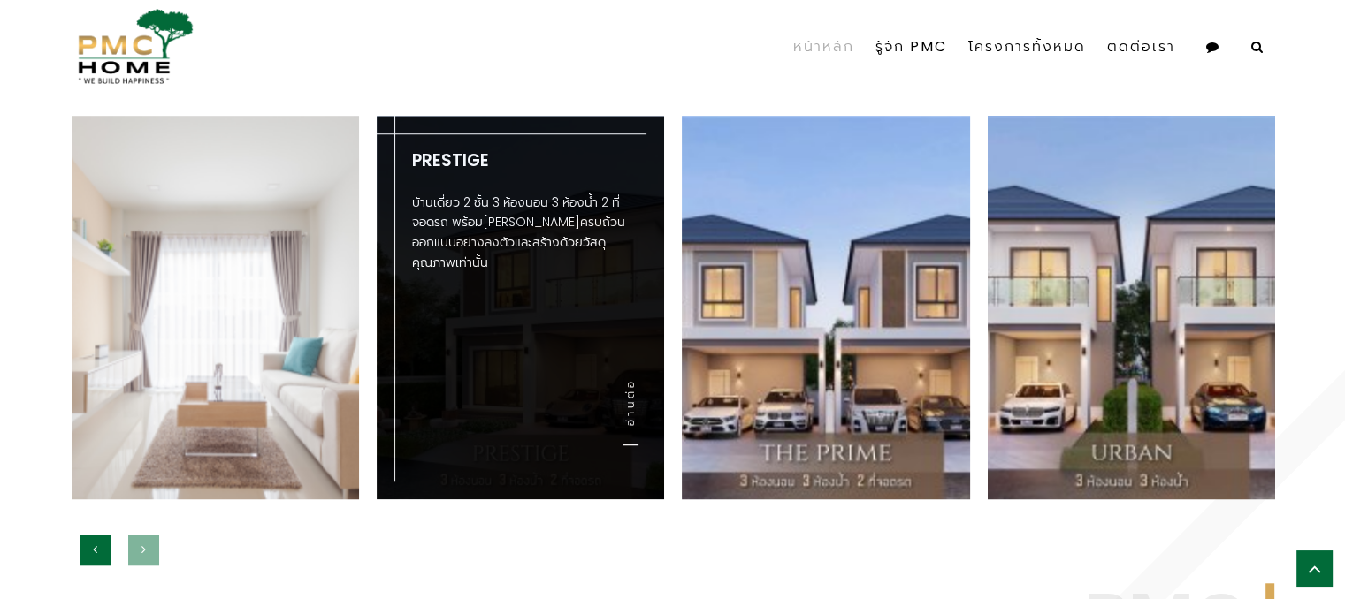
click at [537, 374] on div "Prestige บ้านเดี่ยว 2 ชั้น 3 ห้องนอน 3 ห้องน้ำ 2 ที่จอดรถ พร้อมส่วนกลางครบถ้วน …" at bounding box center [520, 308] width 287 height 384
click at [542, 371] on div "Prestige บ้านเดี่ยว 2 ชั้น 3 ห้องนอน 3 ห้องน้ำ 2 ที่จอดรถ พร้อมส่วนกลางครบถ้วน …" at bounding box center [520, 308] width 287 height 384
click at [544, 372] on div "Prestige บ้านเดี่ยว 2 ชั้น 3 ห้องนอน 3 ห้องน้ำ 2 ที่จอดรถ พร้อมส่วนกลางครบถ้วน …" at bounding box center [520, 308] width 287 height 384
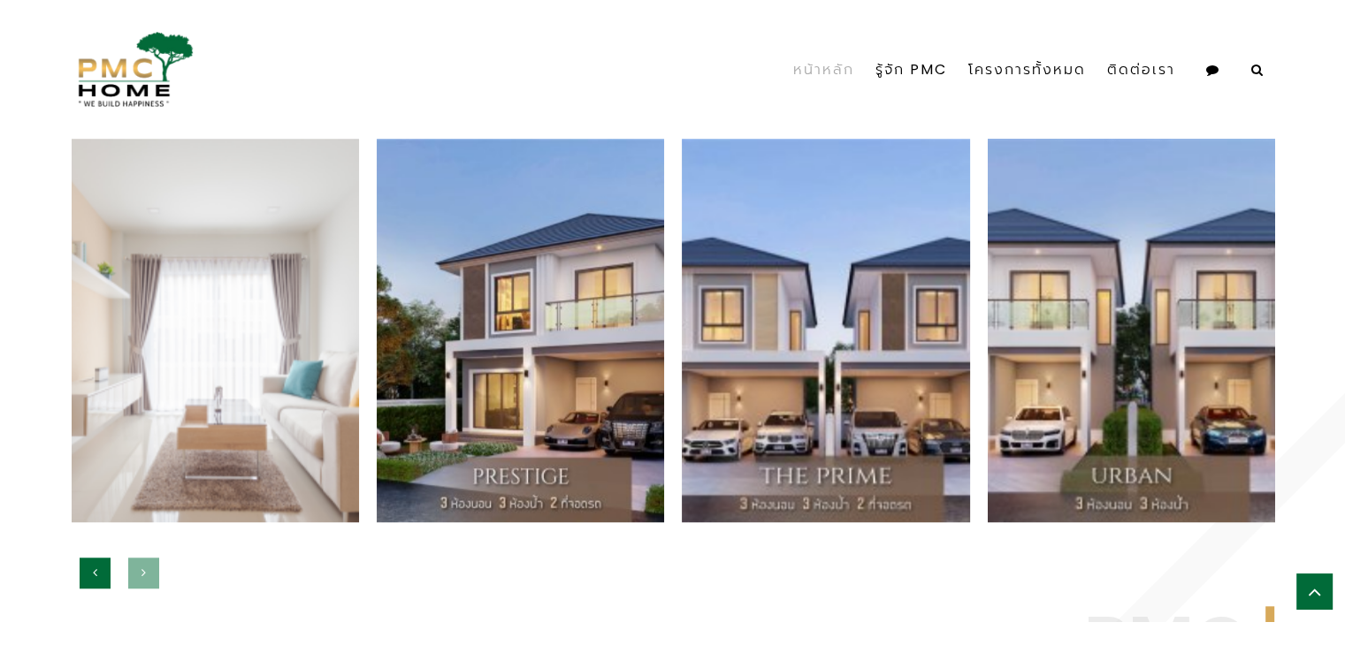
scroll to position [1398, 0]
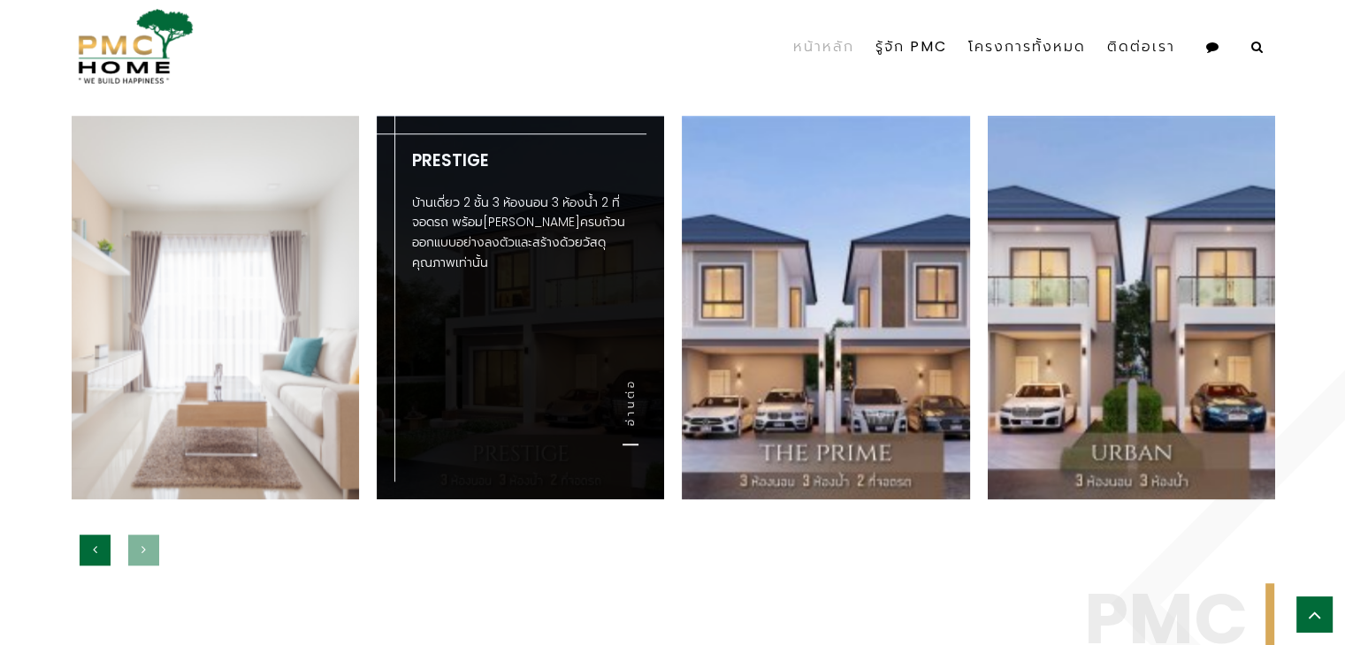
click at [511, 253] on p "บ้านเดี่ยว 2 ชั้น 3 ห้องนอน 3 ห้องน้ำ 2 ที่จอดรถ พร้อม[PERSON_NAME]ครบถ้วน ออกแ…" at bounding box center [520, 233] width 217 height 80
click at [629, 431] on link "อ่านต่อ" at bounding box center [630, 411] width 16 height 67
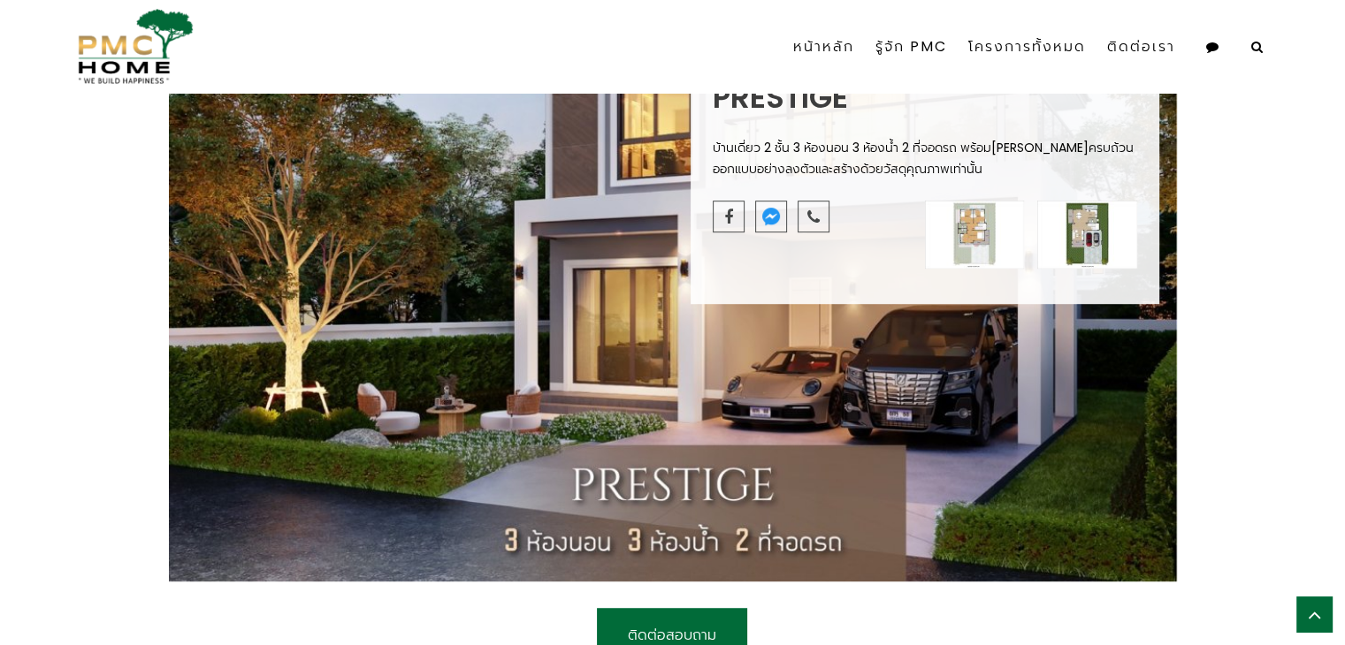
scroll to position [813, 0]
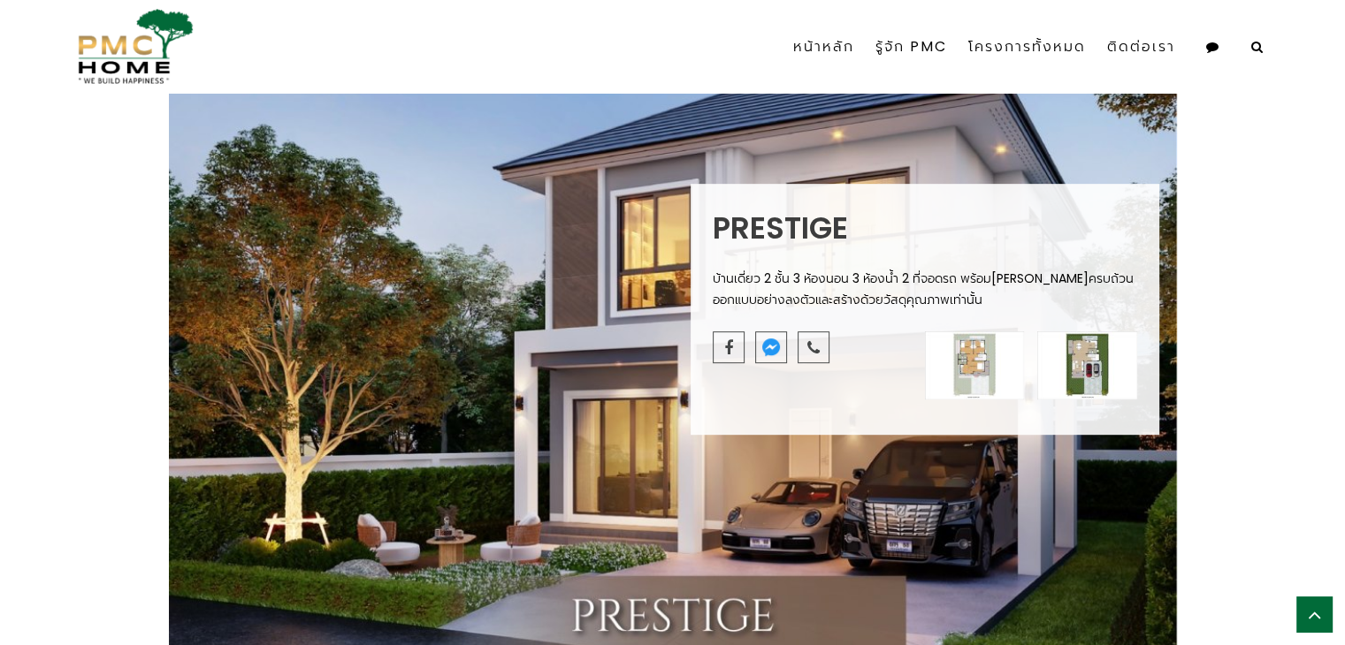
click at [998, 351] on img at bounding box center [975, 365] width 100 height 68
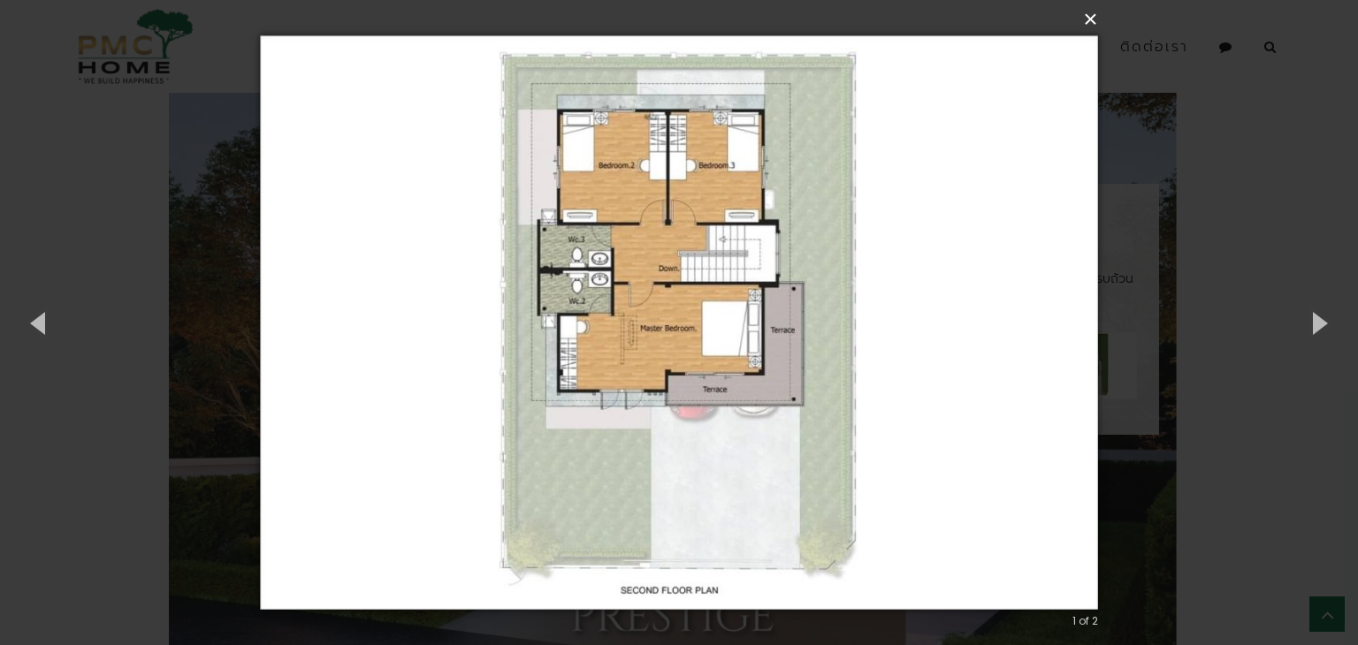
click at [1093, 27] on button "×" at bounding box center [683, 19] width 837 height 39
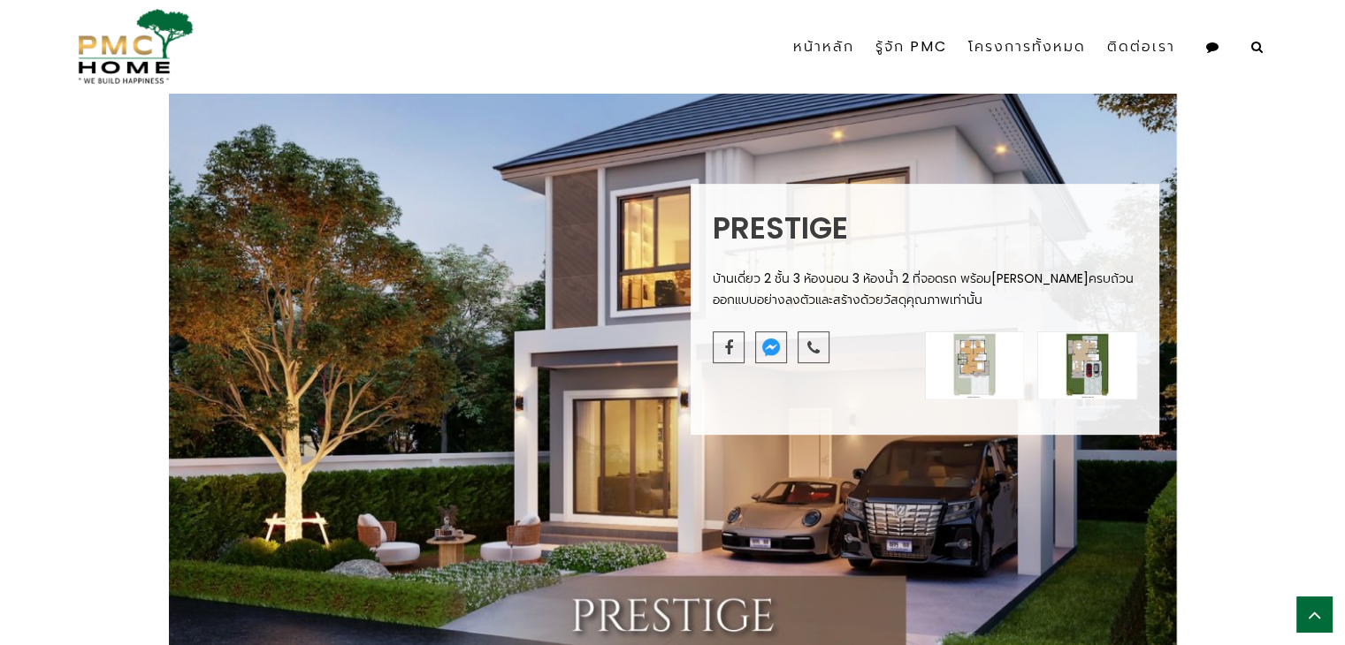
click at [1090, 365] on img at bounding box center [1087, 365] width 100 height 68
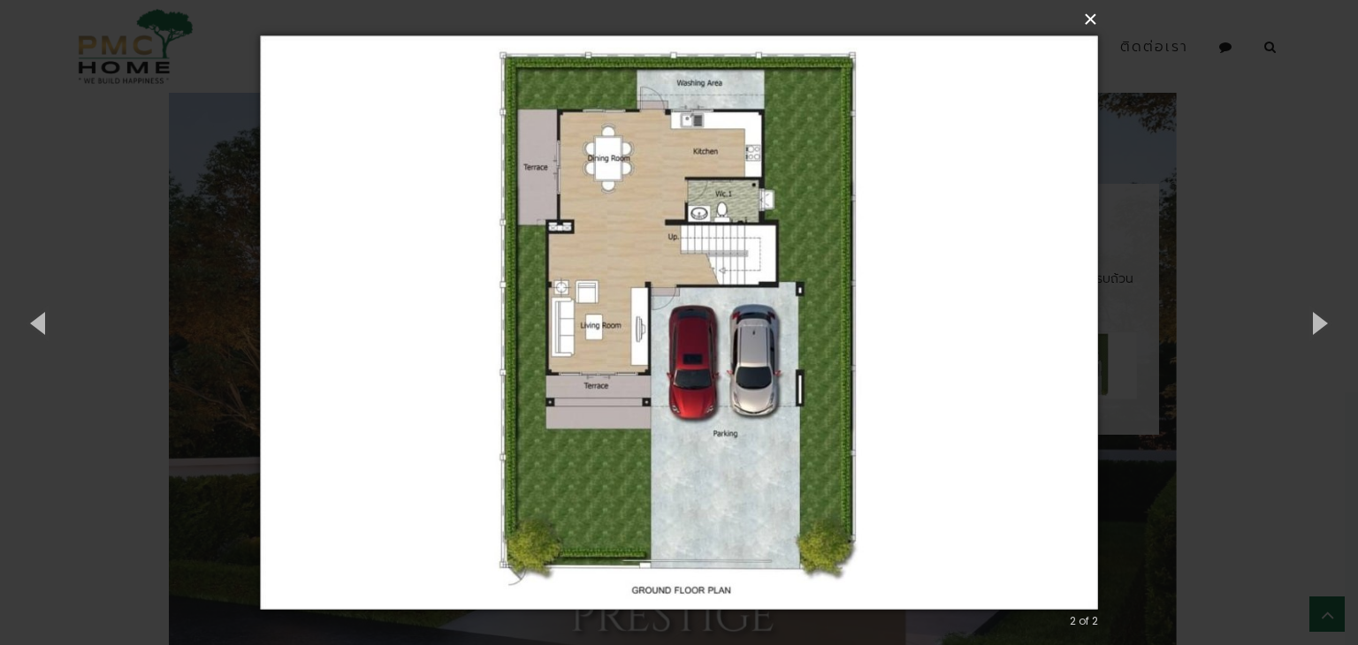
click at [1094, 32] on button "×" at bounding box center [683, 19] width 837 height 39
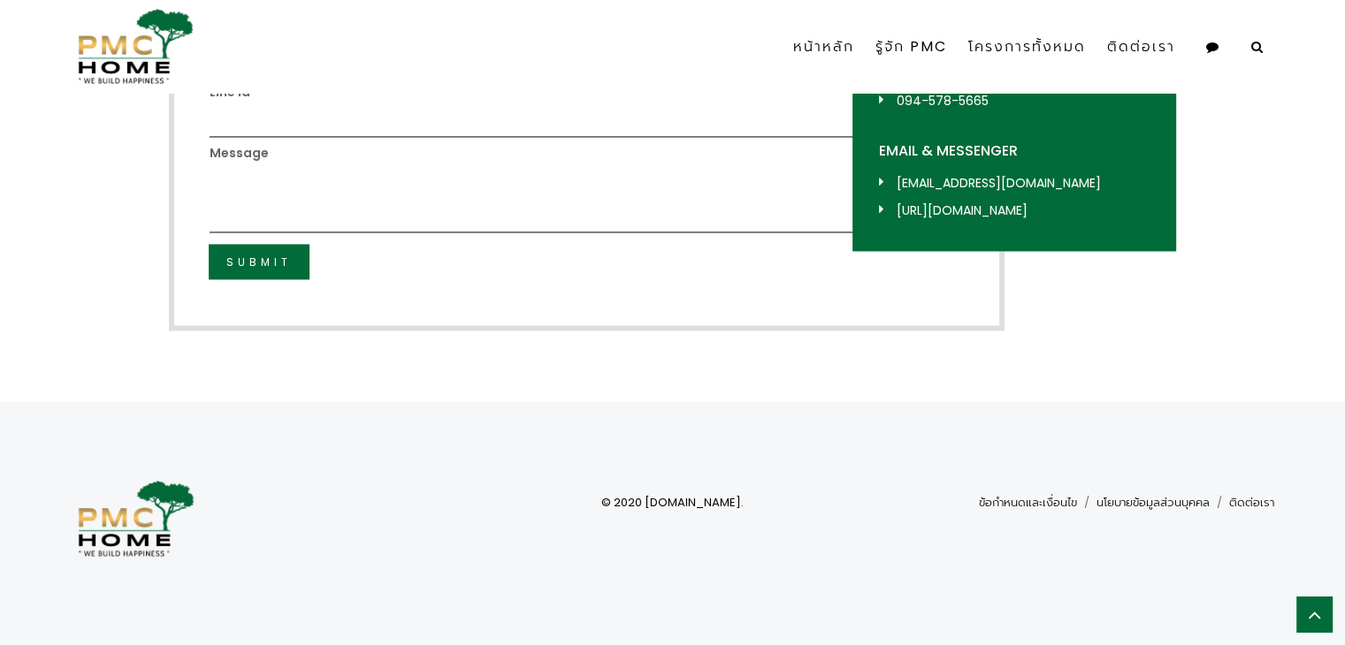
scroll to position [2804, 0]
